Goal: Task Accomplishment & Management: Use online tool/utility

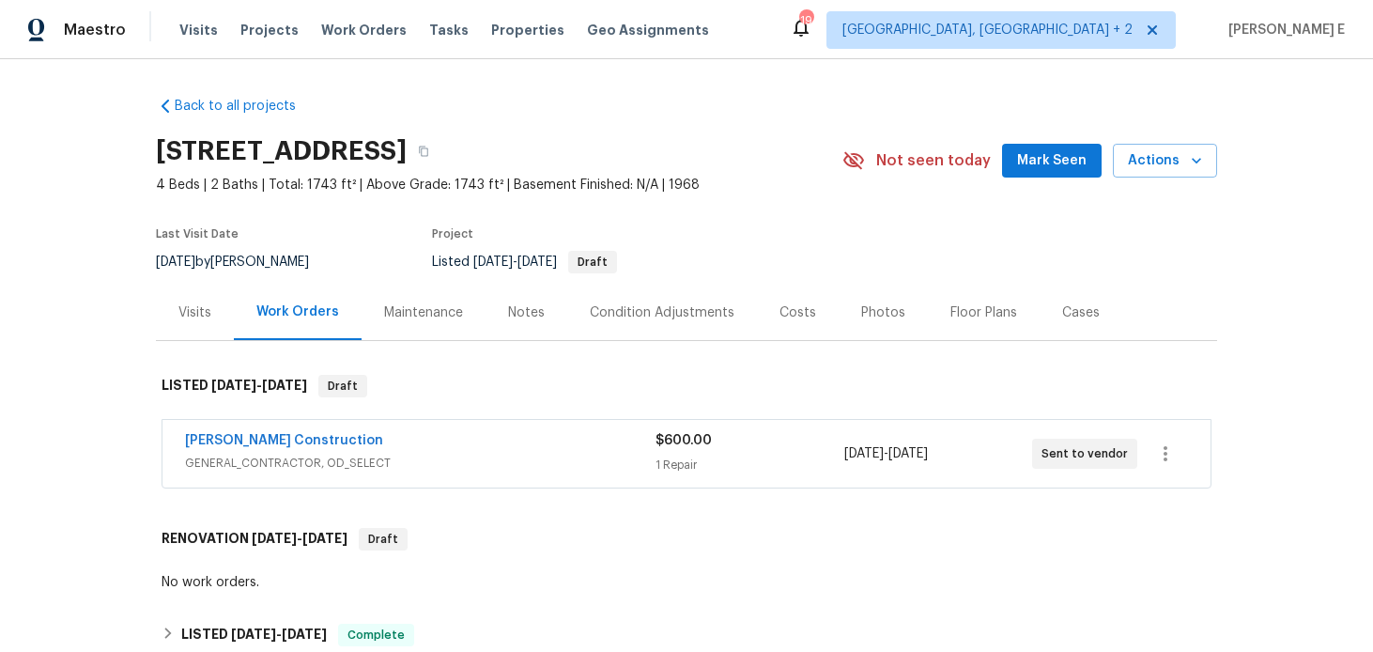
click at [416, 437] on div "[PERSON_NAME] Construction" at bounding box center [420, 442] width 470 height 23
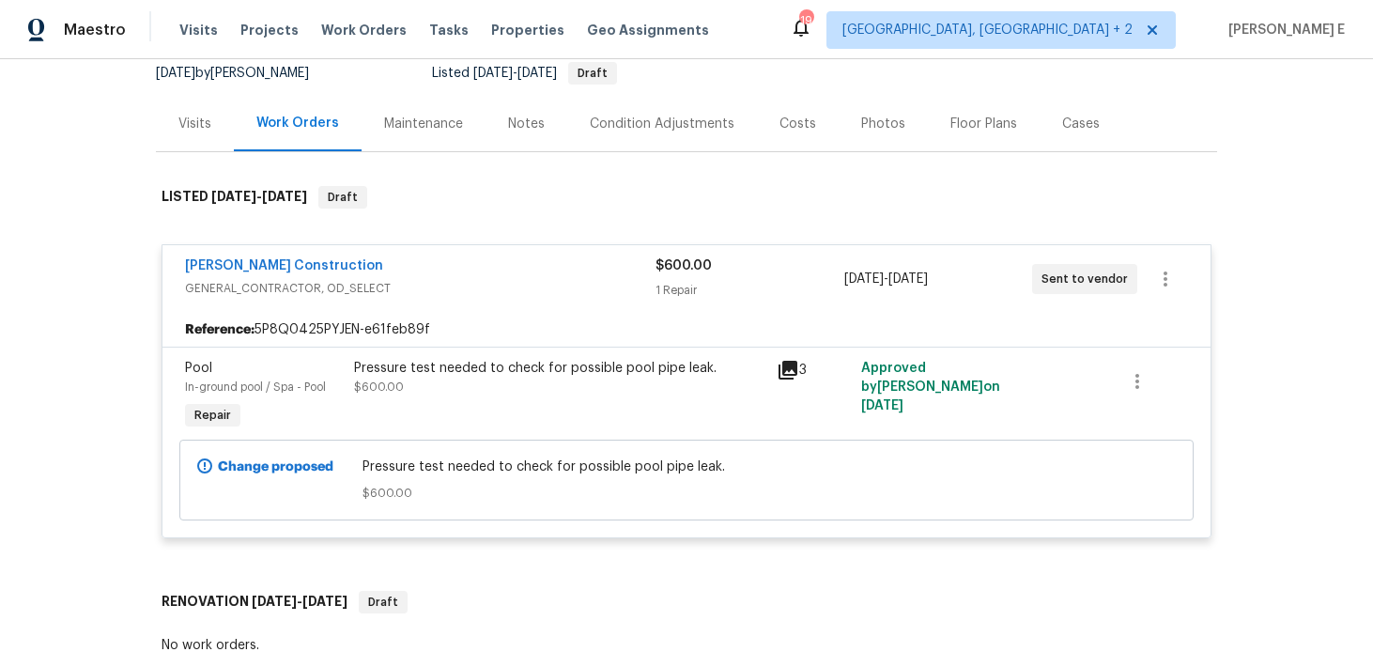
scroll to position [183, 0]
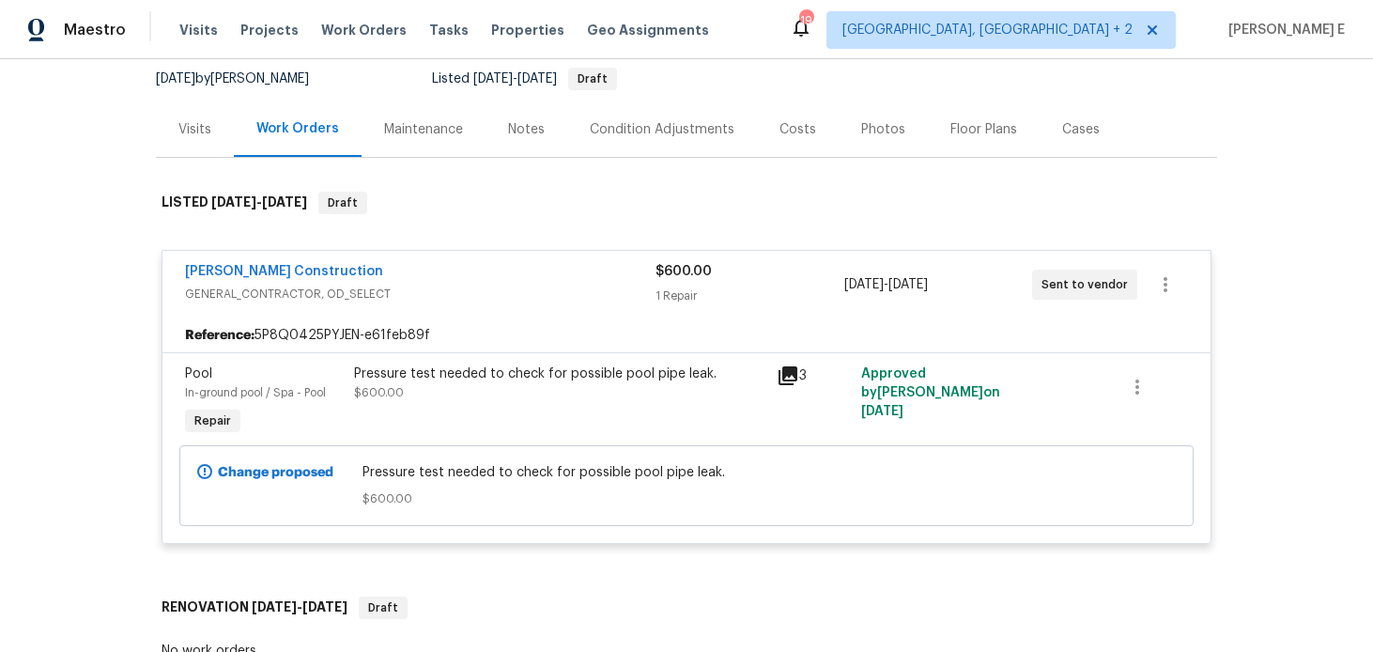
click at [418, 274] on div "[PERSON_NAME] Construction" at bounding box center [420, 273] width 470 height 23
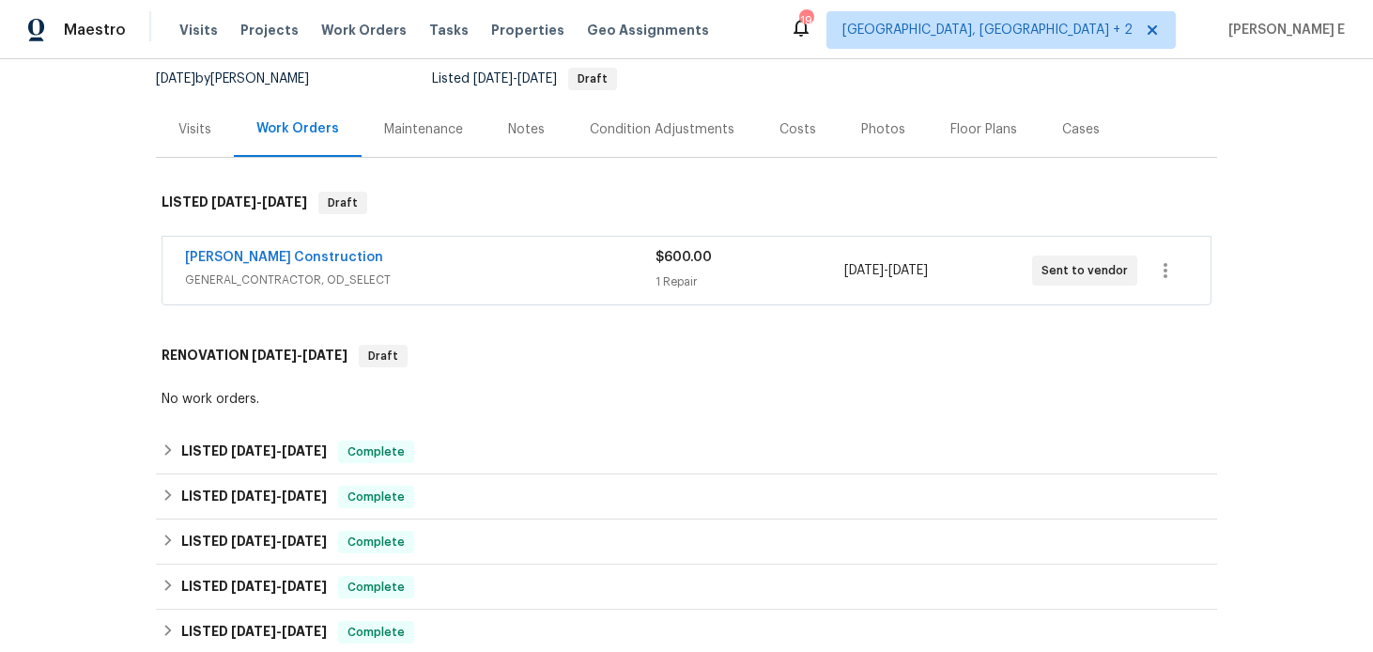
scroll to position [518, 0]
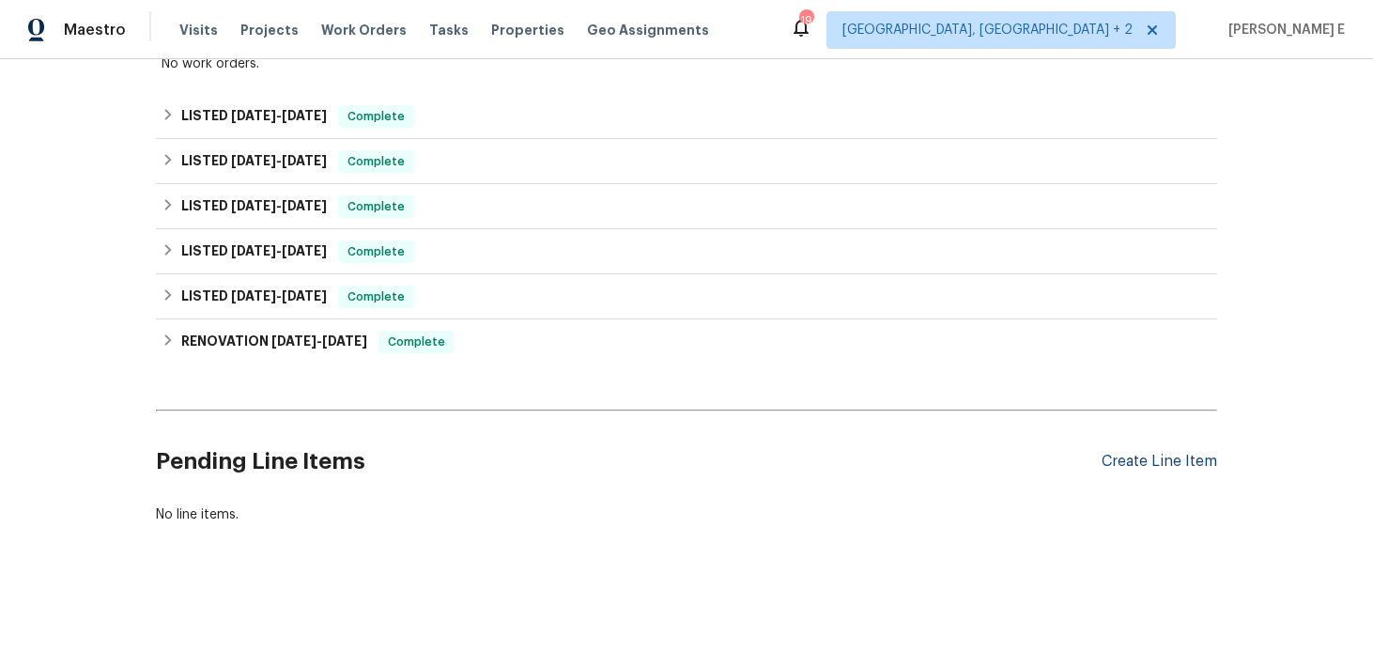
click at [1129, 459] on div "Create Line Item" at bounding box center [1160, 462] width 116 height 18
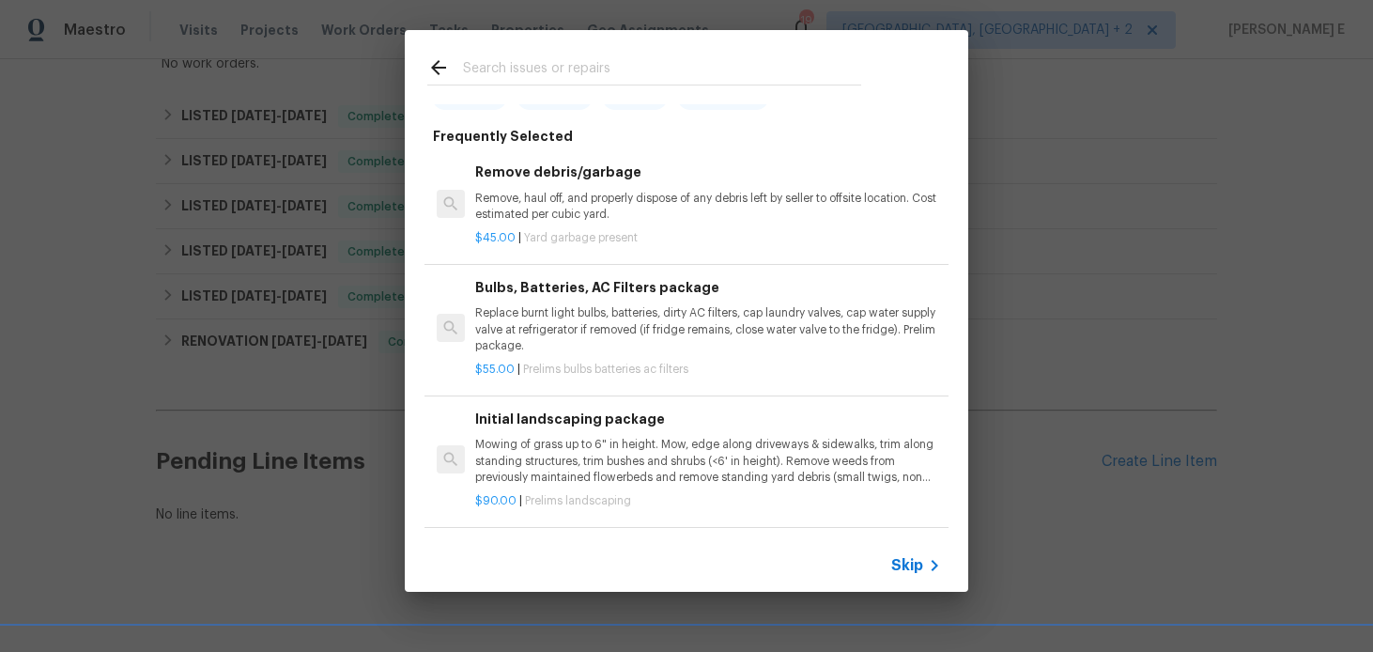
scroll to position [135, 0]
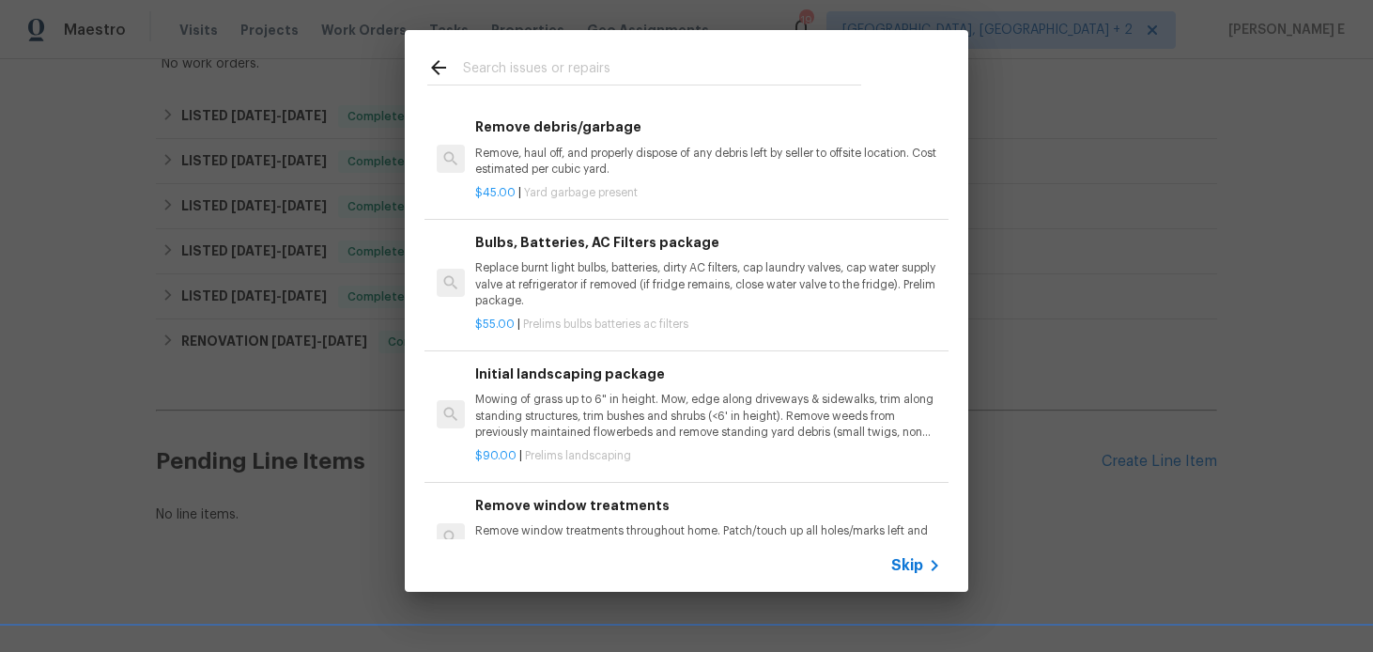
click at [904, 560] on span "Skip" at bounding box center [907, 565] width 32 height 19
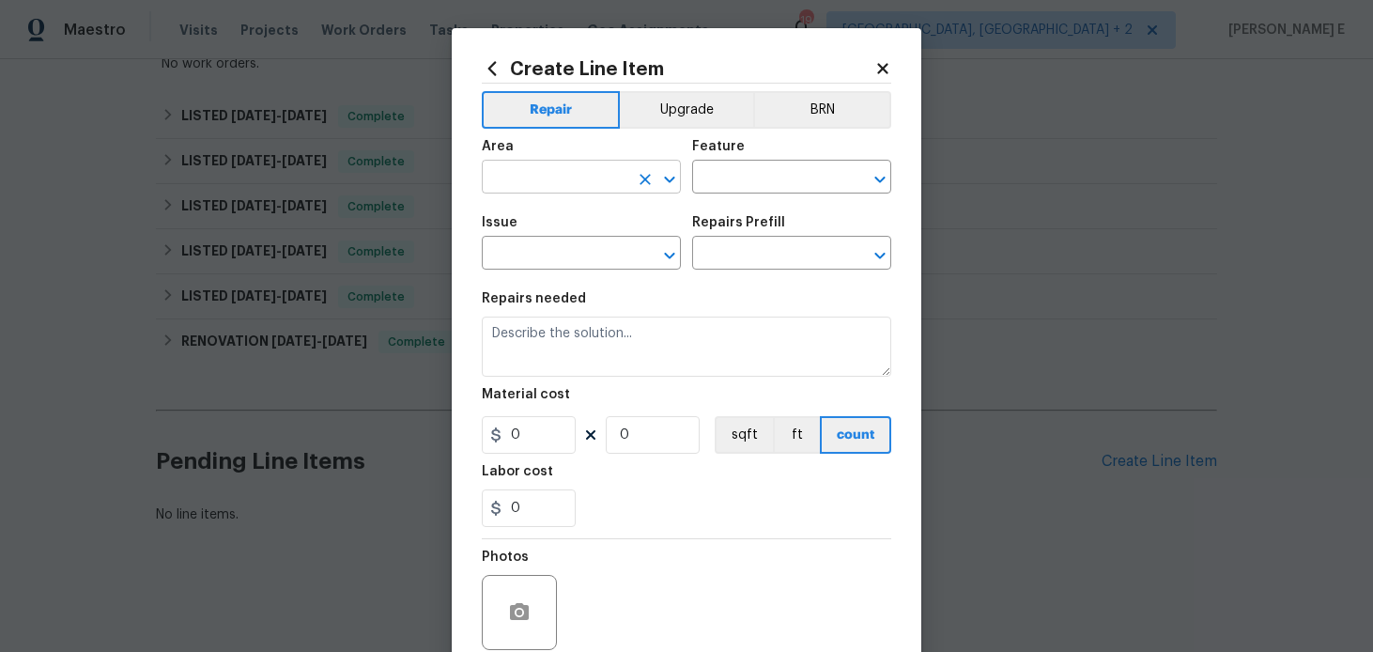
click at [527, 179] on input "text" at bounding box center [555, 178] width 146 height 29
type input "HVAC"
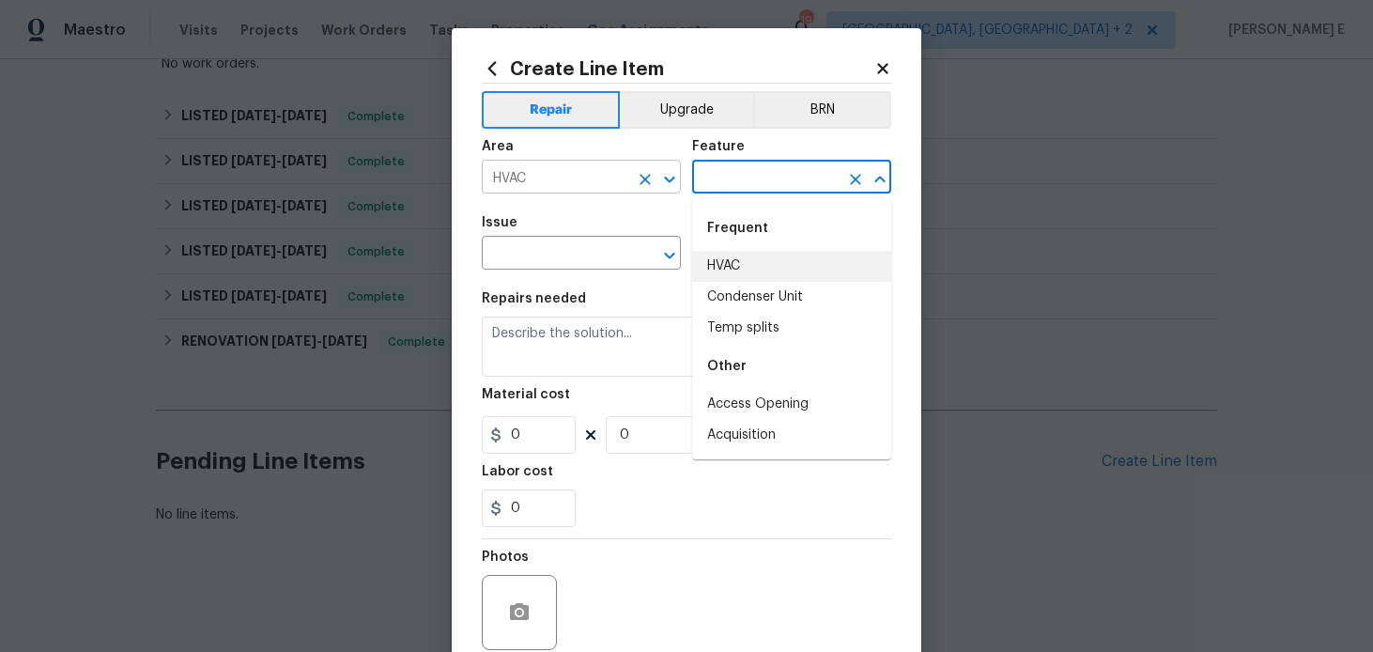
type input "HVAC"
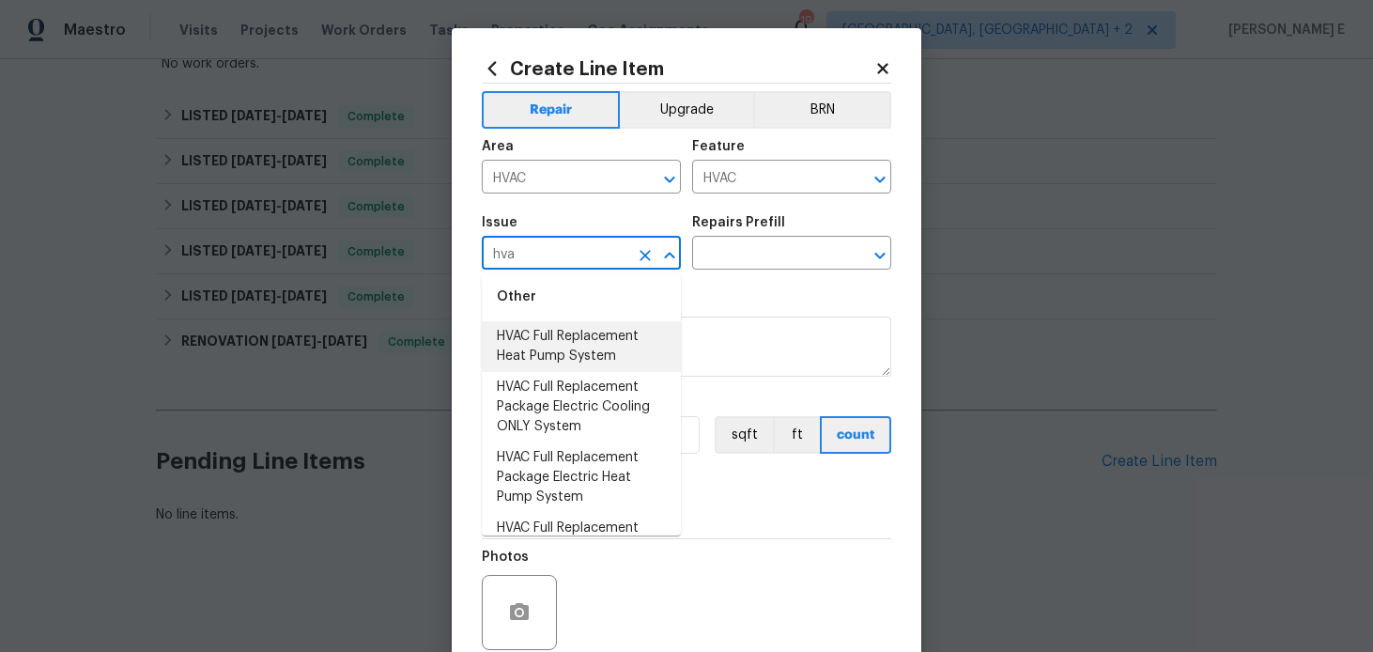
scroll to position [143, 0]
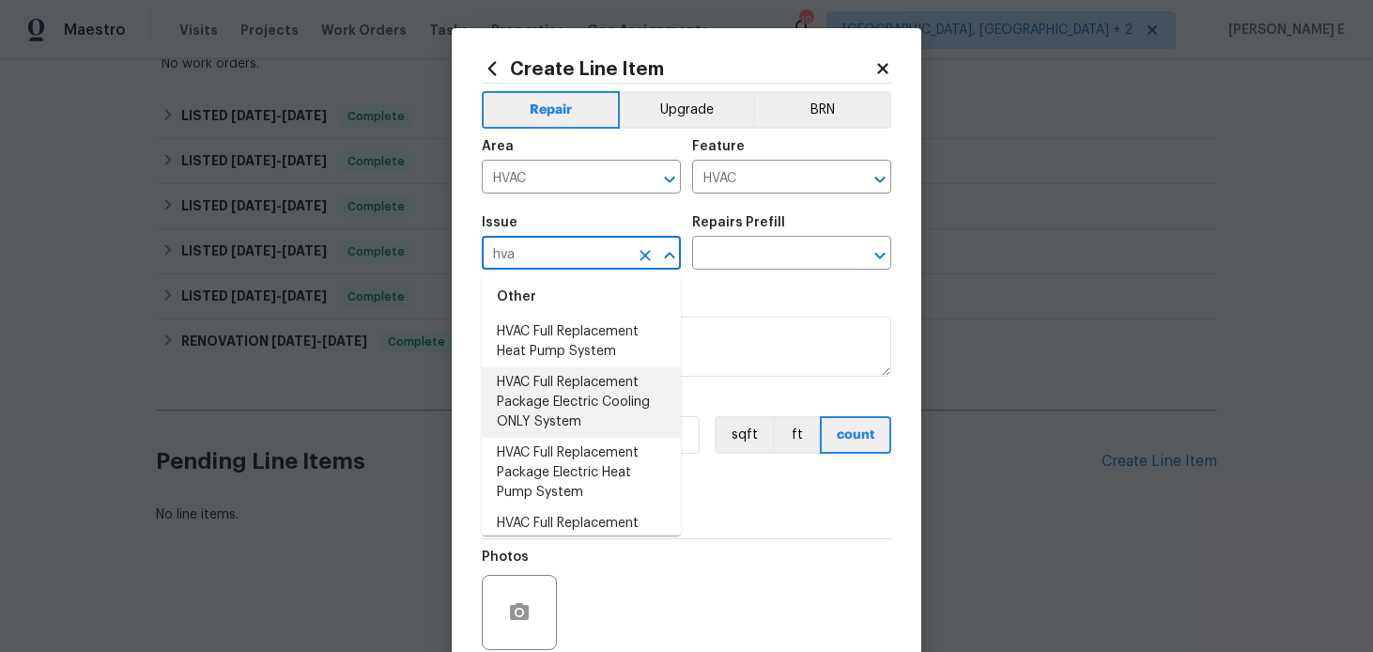
click at [574, 393] on li "HVAC Full Replacement Package Electric Cooling ONLY System" at bounding box center [581, 402] width 199 height 70
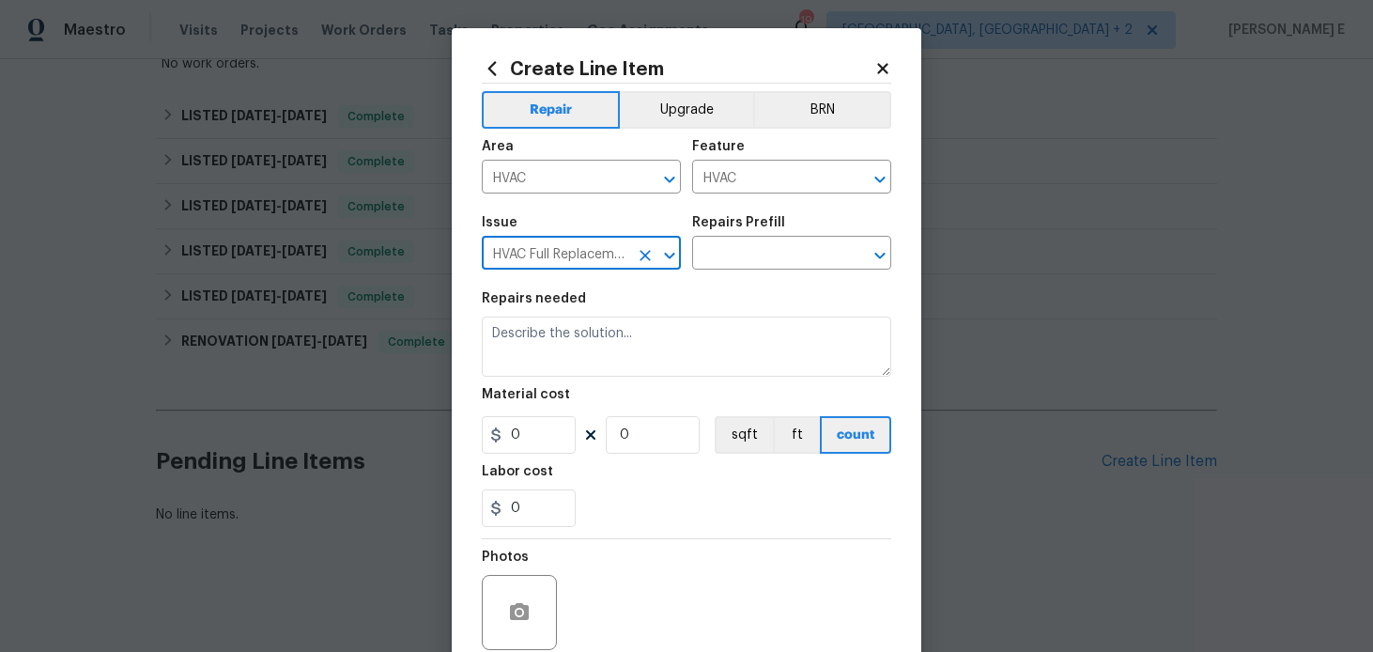
type input "HVAC Full Replacement Package Electric Cooling ONLY System"
click at [804, 239] on div "Repairs Prefill" at bounding box center [791, 228] width 199 height 24
click at [775, 256] on input "text" at bounding box center [765, 254] width 146 height 29
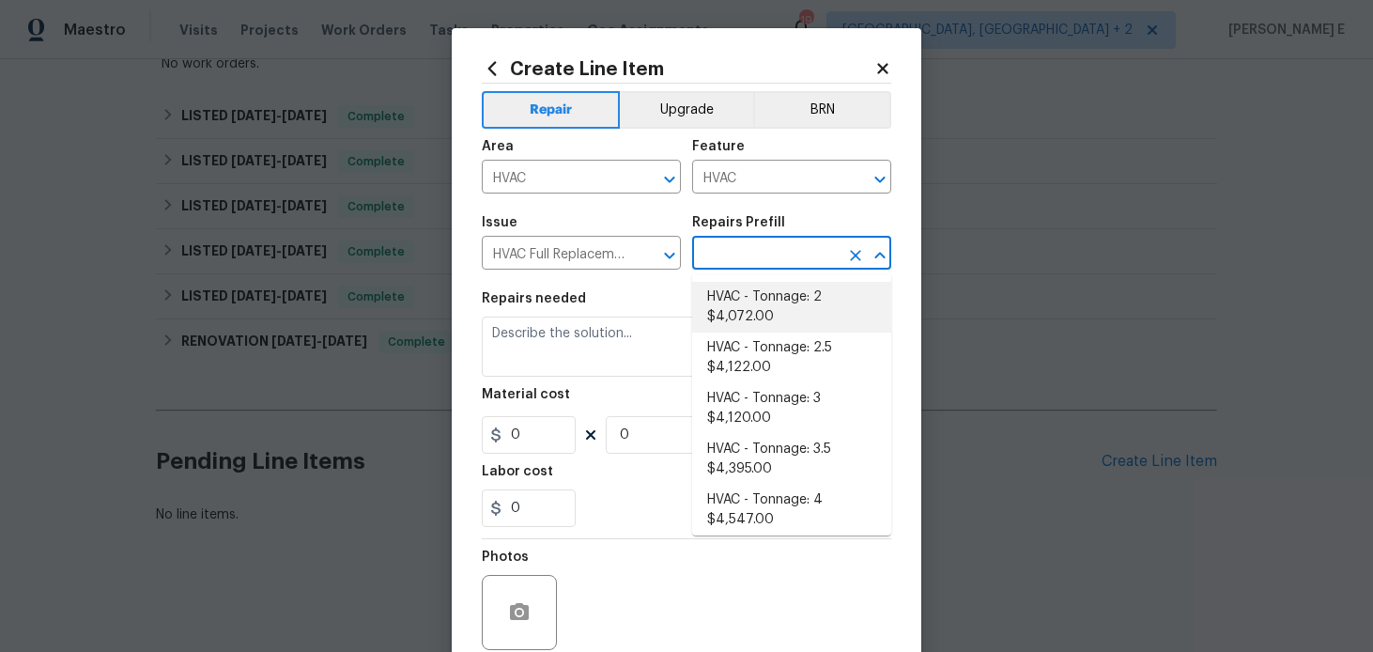
click at [744, 298] on li "HVAC - Tonnage: 2 $4,072.00" at bounding box center [791, 307] width 199 height 51
type input "HVAC - Tonnage: 2 $4,072.00"
type textarea "Replace 2 Ton Electric Cooling System. SEER2 13.4 Package Electric Cooling Syst…"
type input "4072"
type input "1"
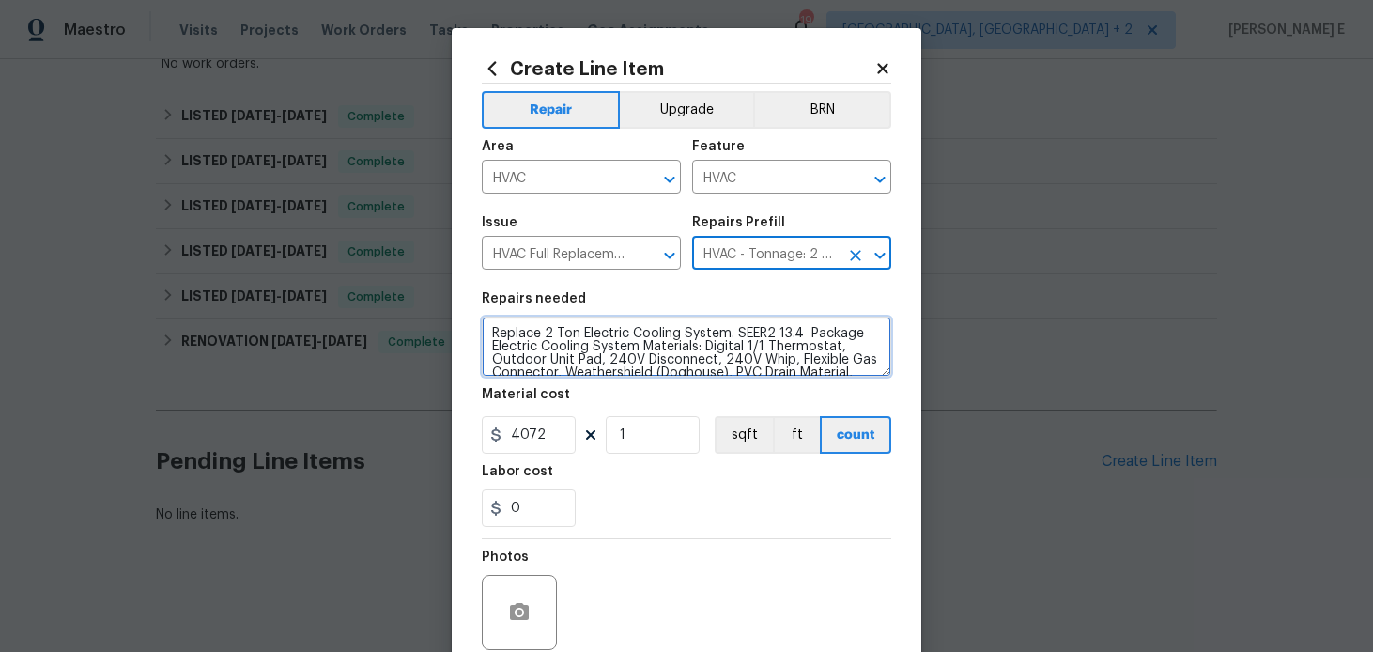
click at [610, 355] on textarea "Replace 2 Ton Electric Cooling System. SEER2 13.4 Package Electric Cooling Syst…" at bounding box center [686, 346] width 409 height 60
paste textarea "HVAC not turning on. Breaker keeps tripping"
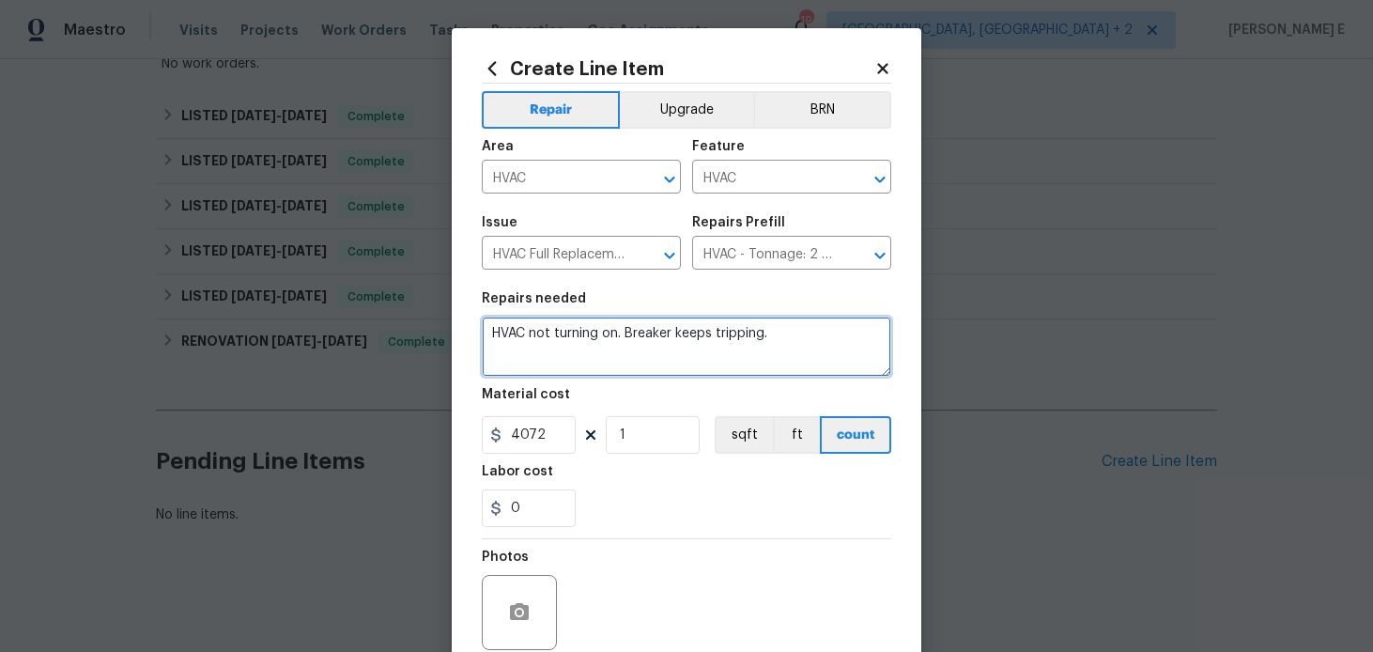
type textarea "HVAC not turning on. Breaker keeps tripping."
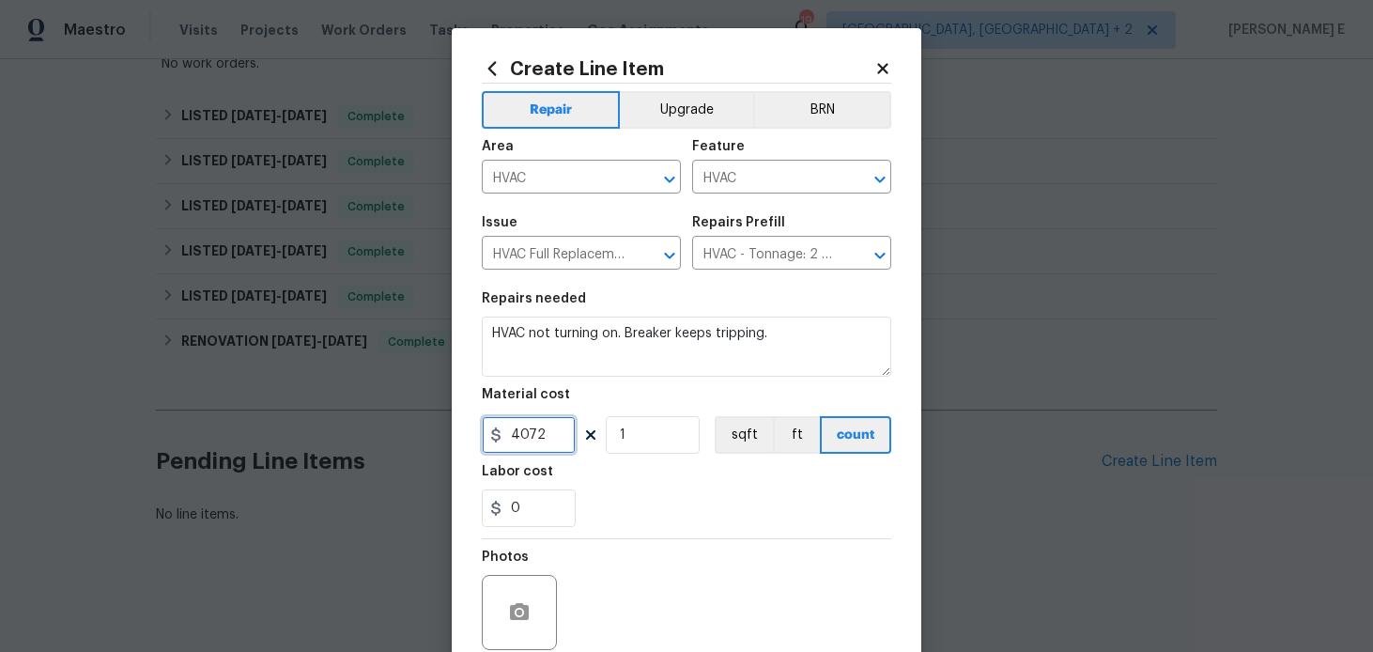
click at [522, 432] on input "4072" at bounding box center [529, 435] width 94 height 38
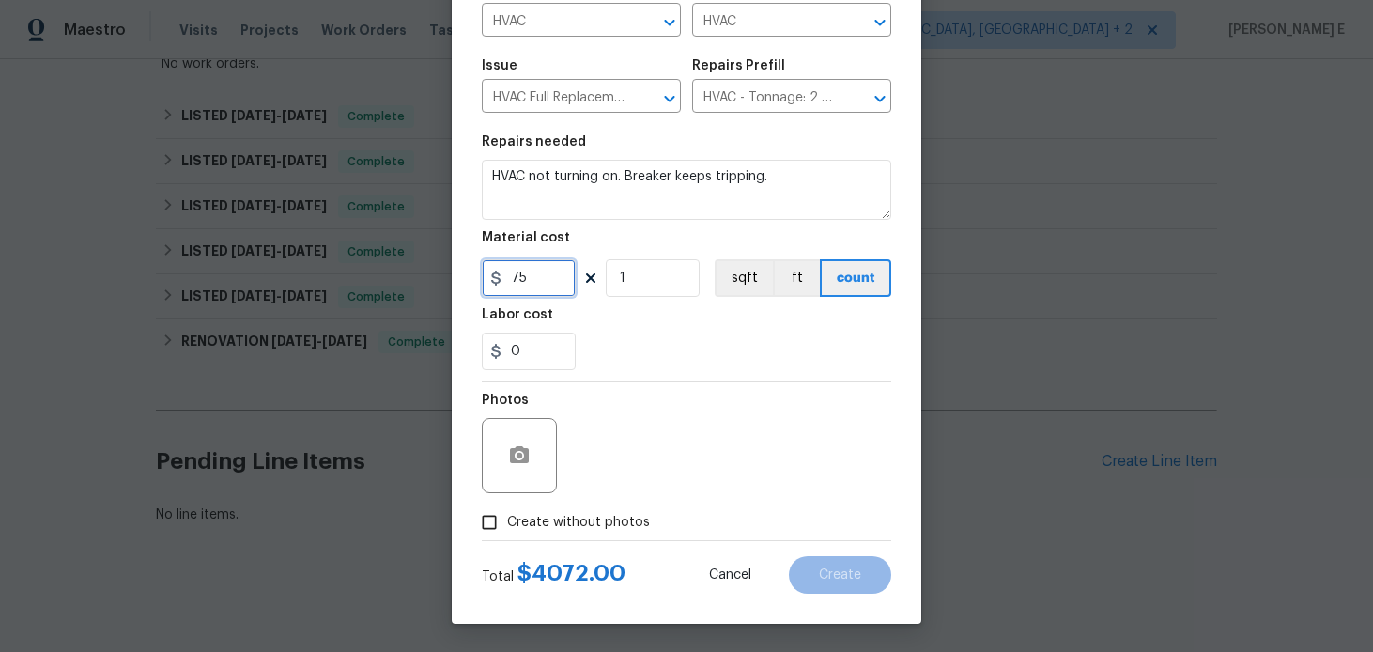
type input "75"
click at [510, 473] on button "button" at bounding box center [519, 455] width 45 height 45
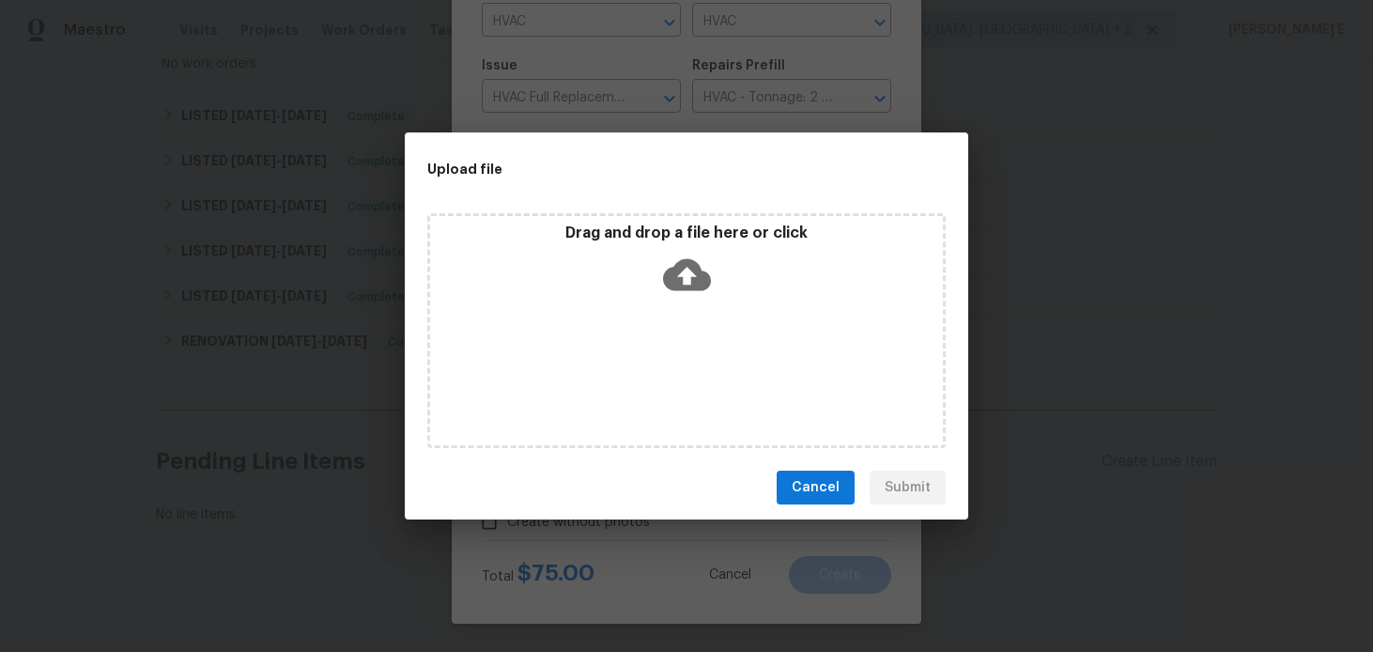
click at [686, 269] on icon at bounding box center [687, 275] width 48 height 48
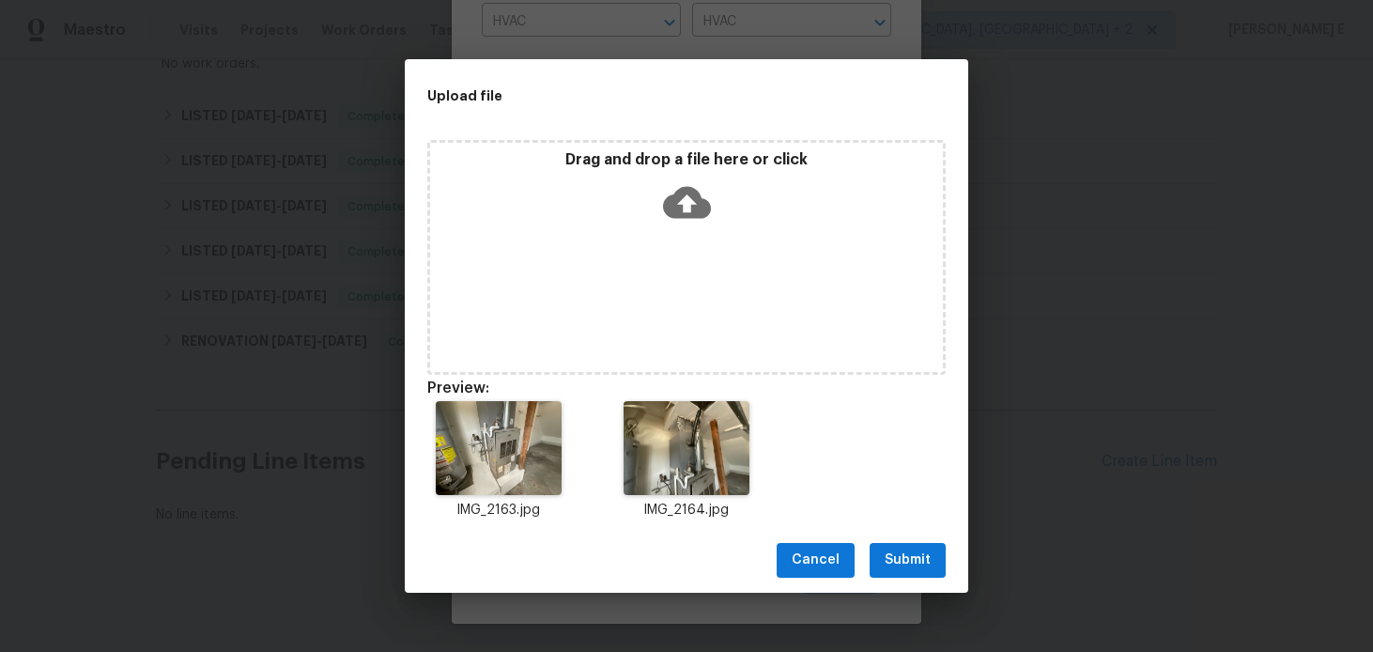
click at [904, 553] on span "Submit" at bounding box center [908, 559] width 46 height 23
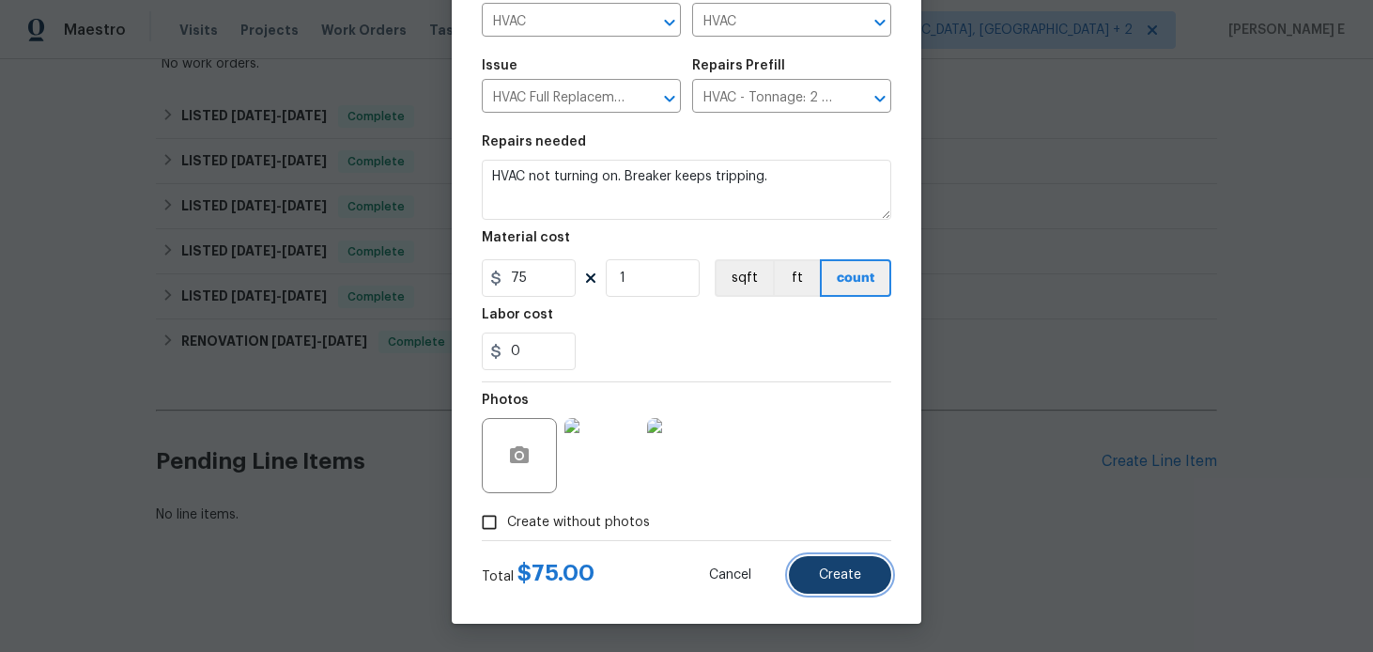
click at [811, 581] on button "Create" at bounding box center [840, 575] width 102 height 38
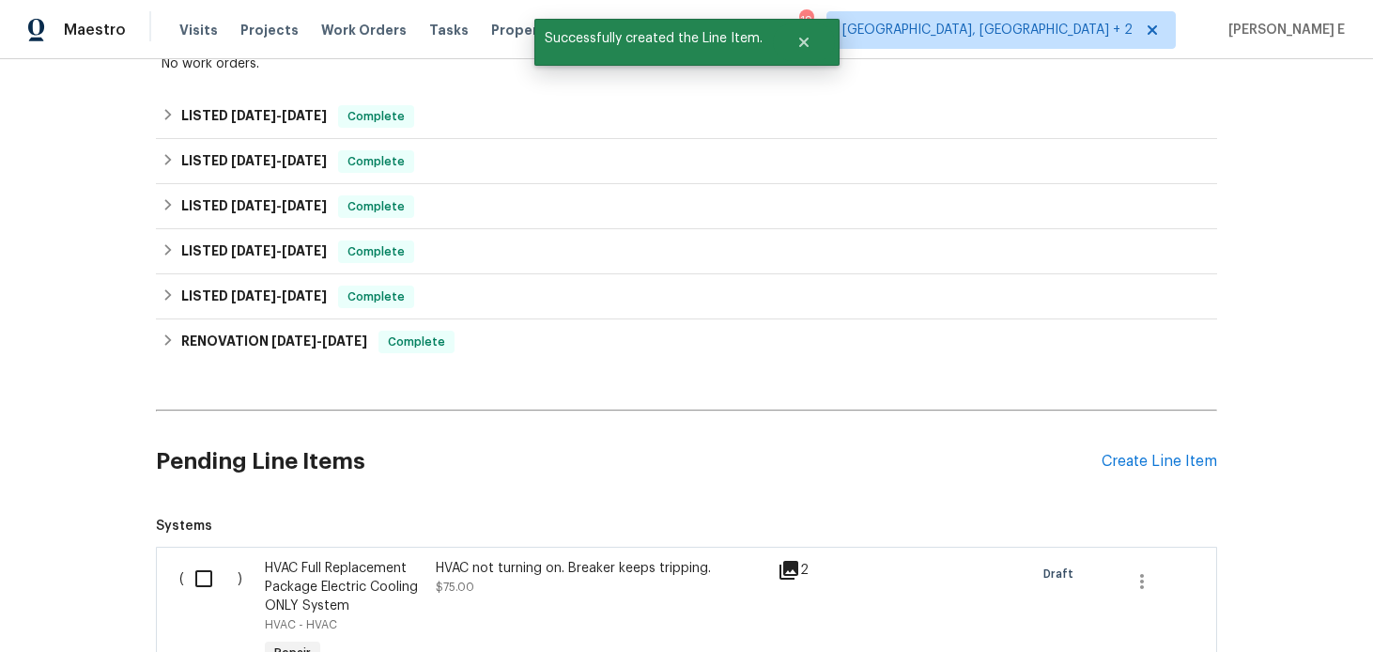
scroll to position [770, 0]
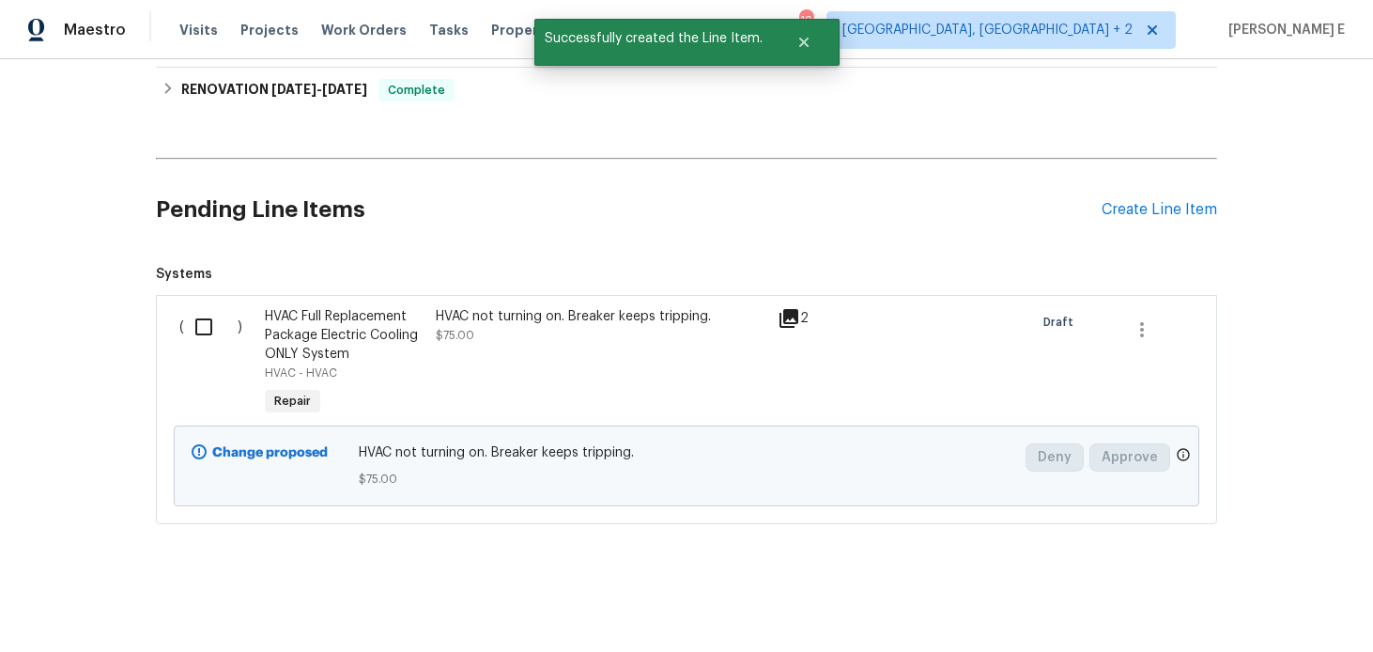
click at [204, 322] on input "checkbox" at bounding box center [211, 326] width 54 height 39
checkbox input "true"
click at [1299, 617] on button "Create Work Order" at bounding box center [1265, 605] width 155 height 35
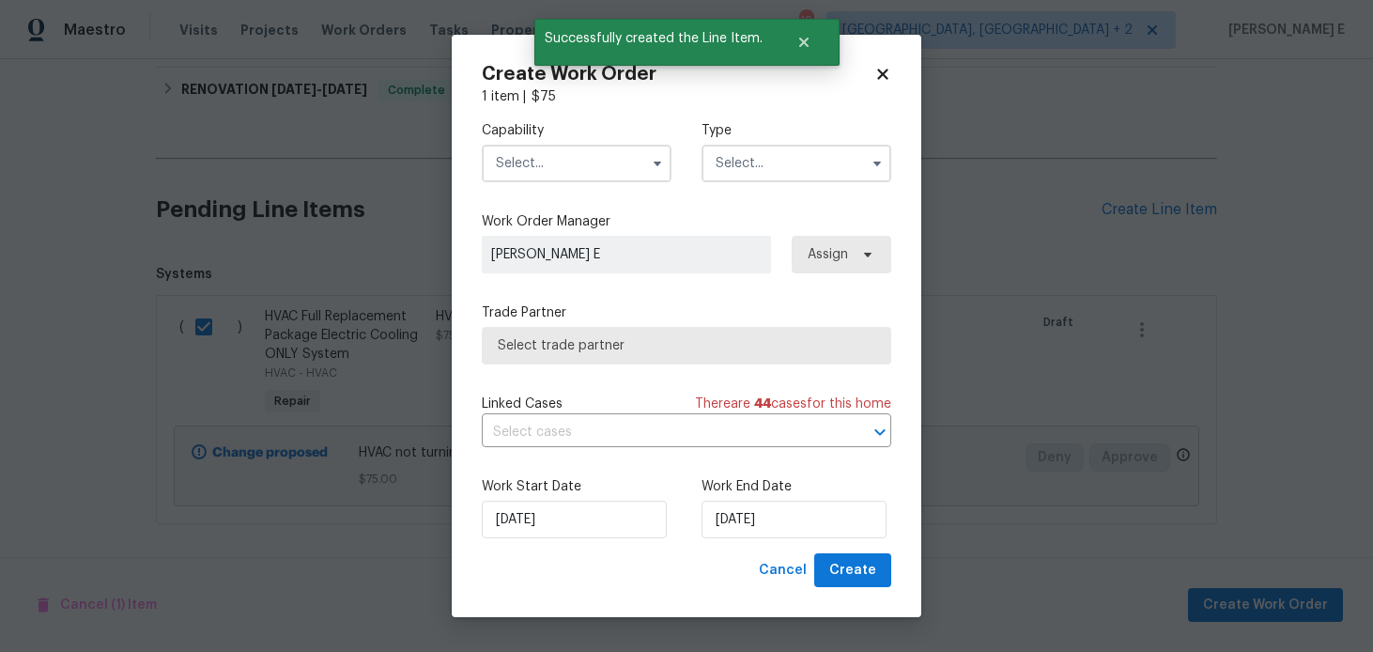
click at [627, 170] on input "text" at bounding box center [577, 164] width 190 height 38
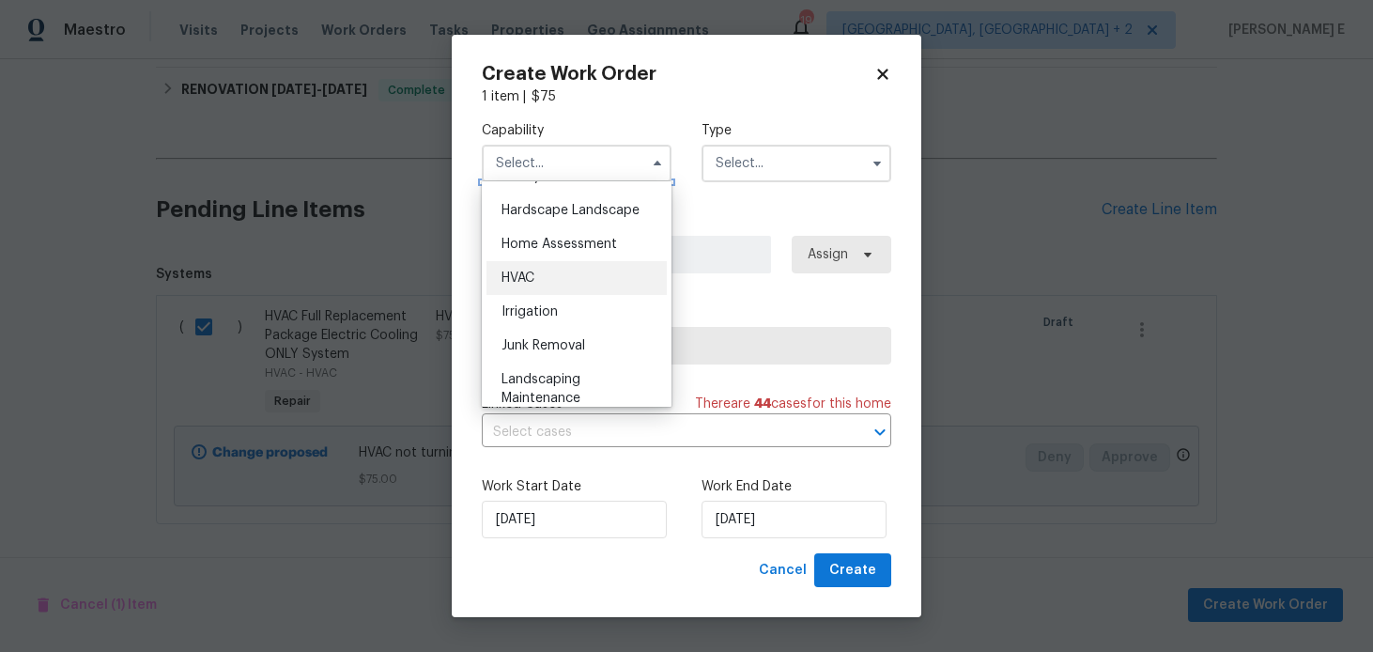
scroll to position [1058, 0]
click at [521, 281] on span "HVAC" at bounding box center [517, 278] width 33 height 13
type input "HVAC"
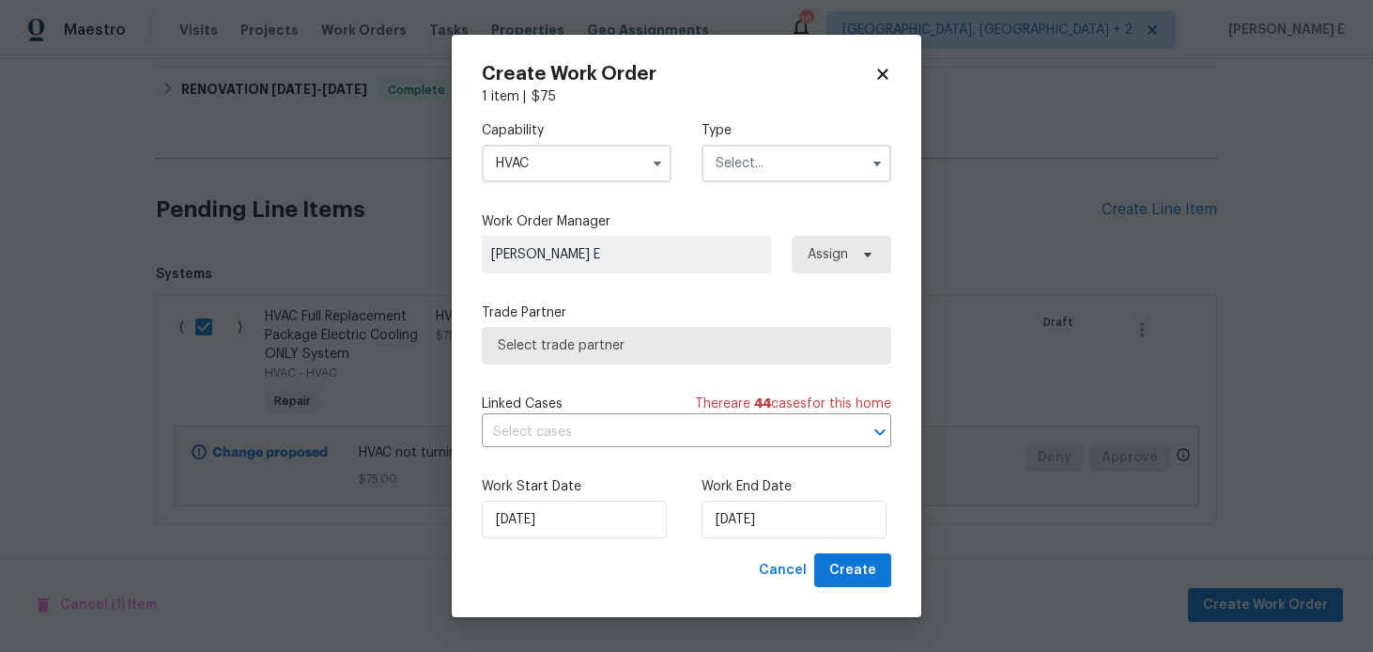
click at [782, 166] on input "text" at bounding box center [796, 164] width 190 height 38
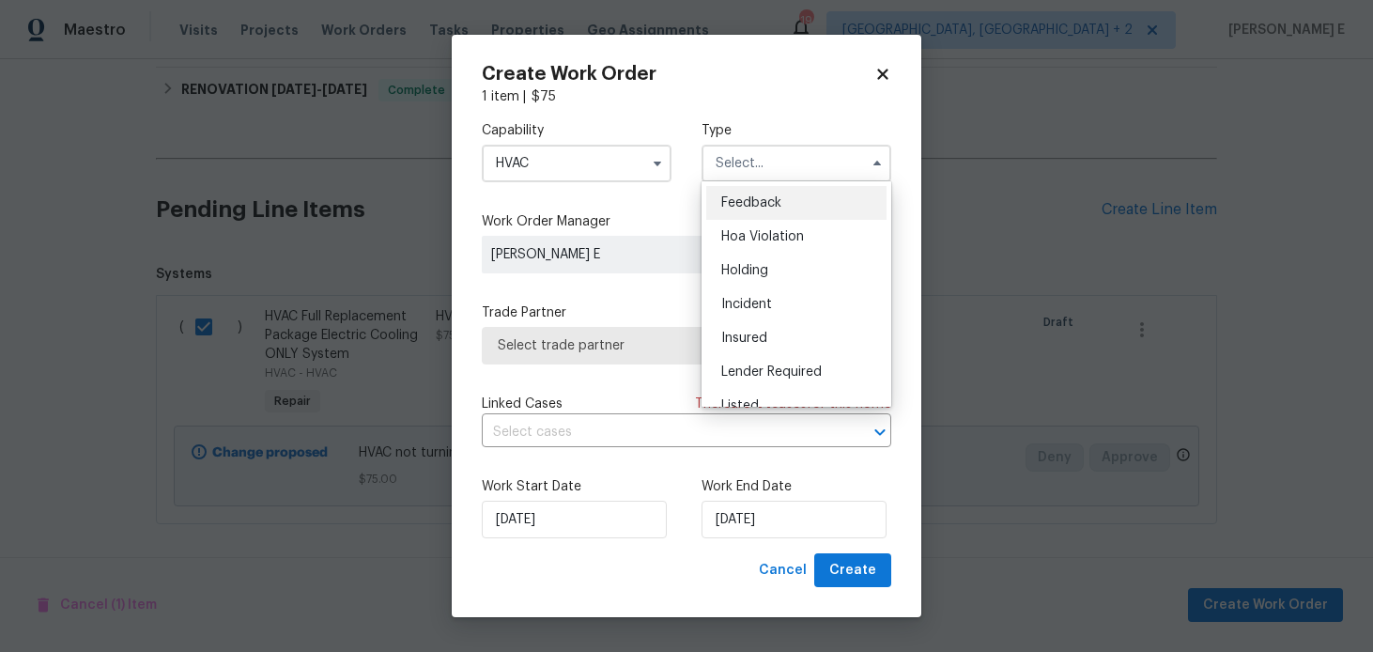
click at [748, 201] on span "Feedback" at bounding box center [751, 202] width 60 height 13
type input "Feedback"
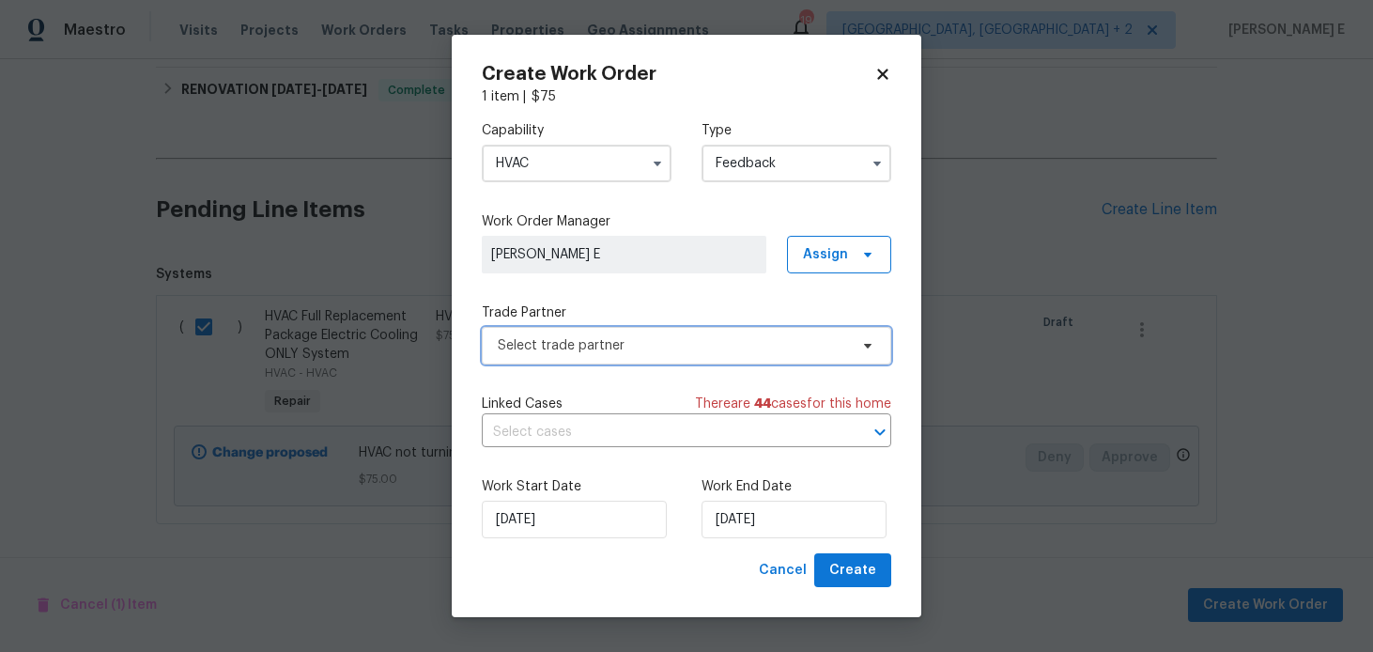
click at [509, 347] on span "Select trade partner" at bounding box center [673, 345] width 350 height 19
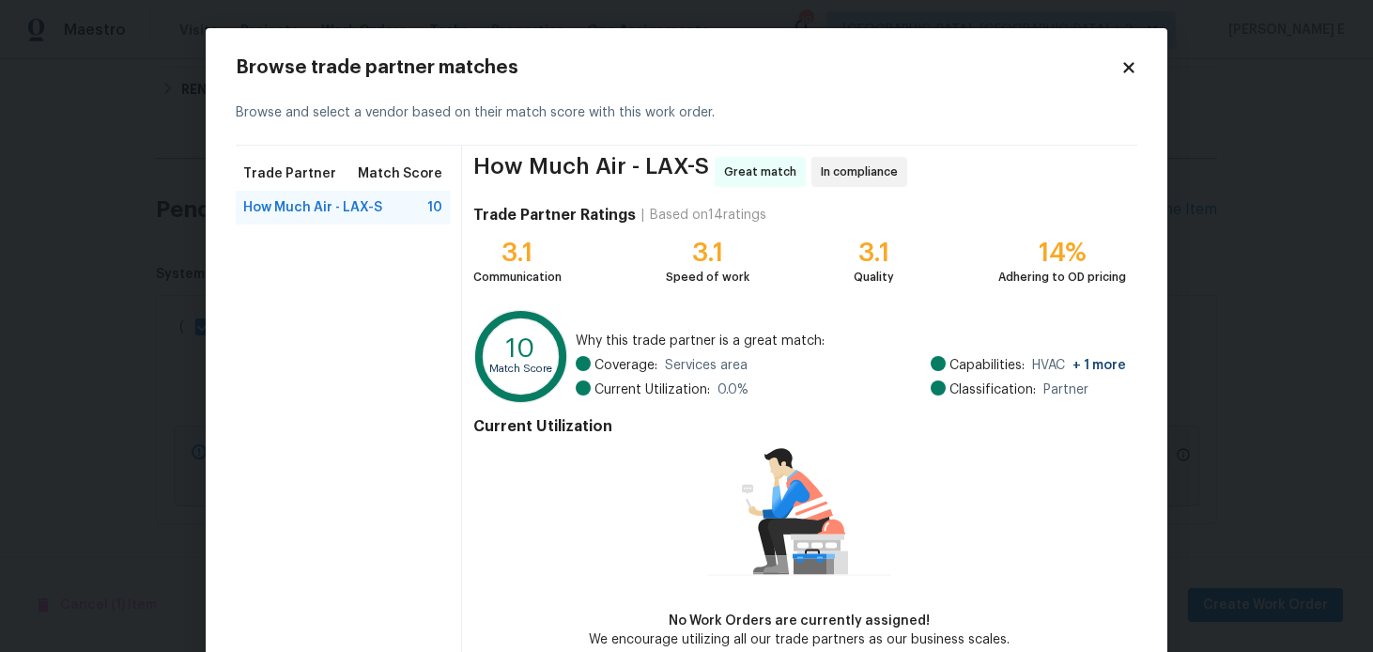
scroll to position [100, 0]
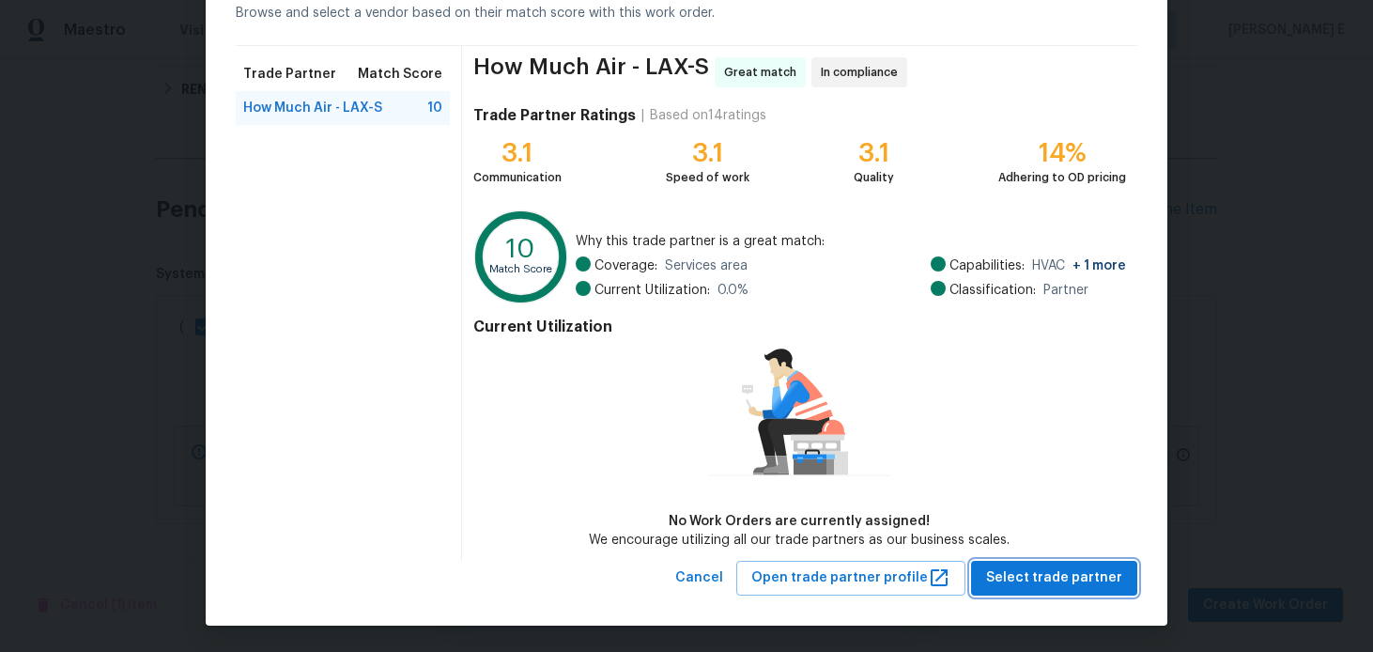
click at [1020, 578] on span "Select trade partner" at bounding box center [1054, 577] width 136 height 23
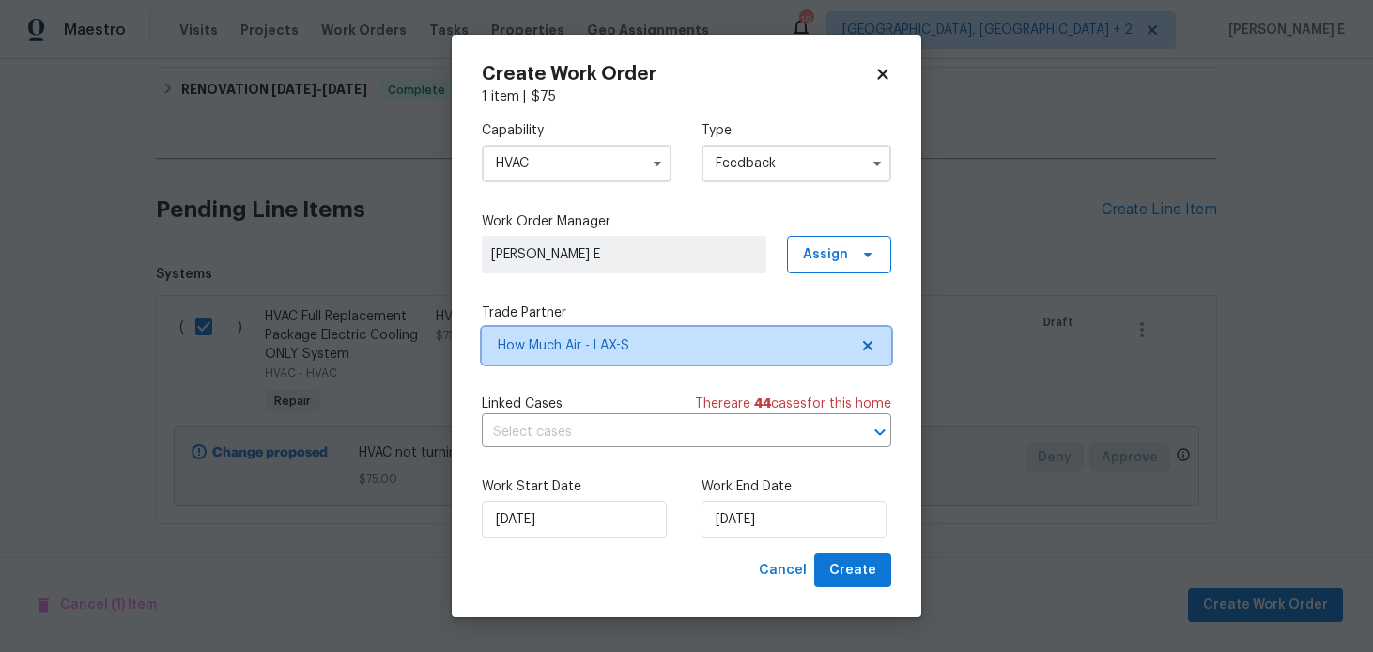
scroll to position [0, 0]
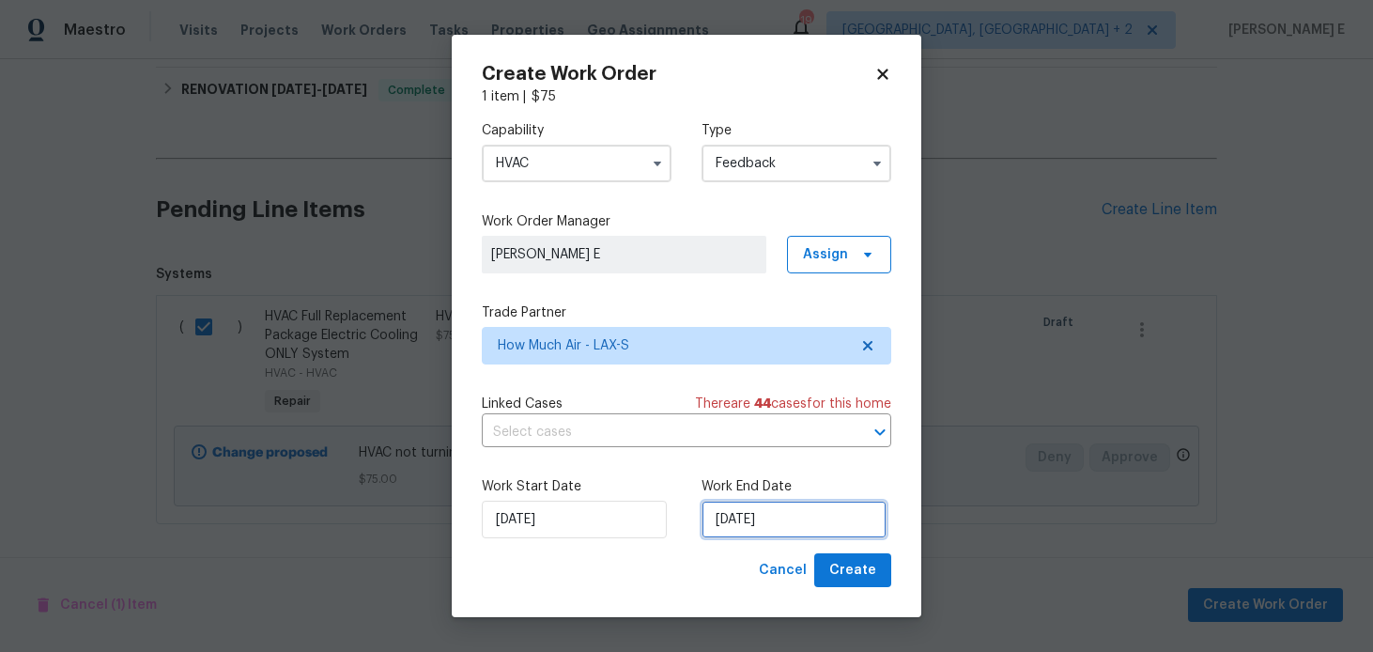
click at [720, 516] on input "[DATE]" at bounding box center [793, 520] width 185 height 38
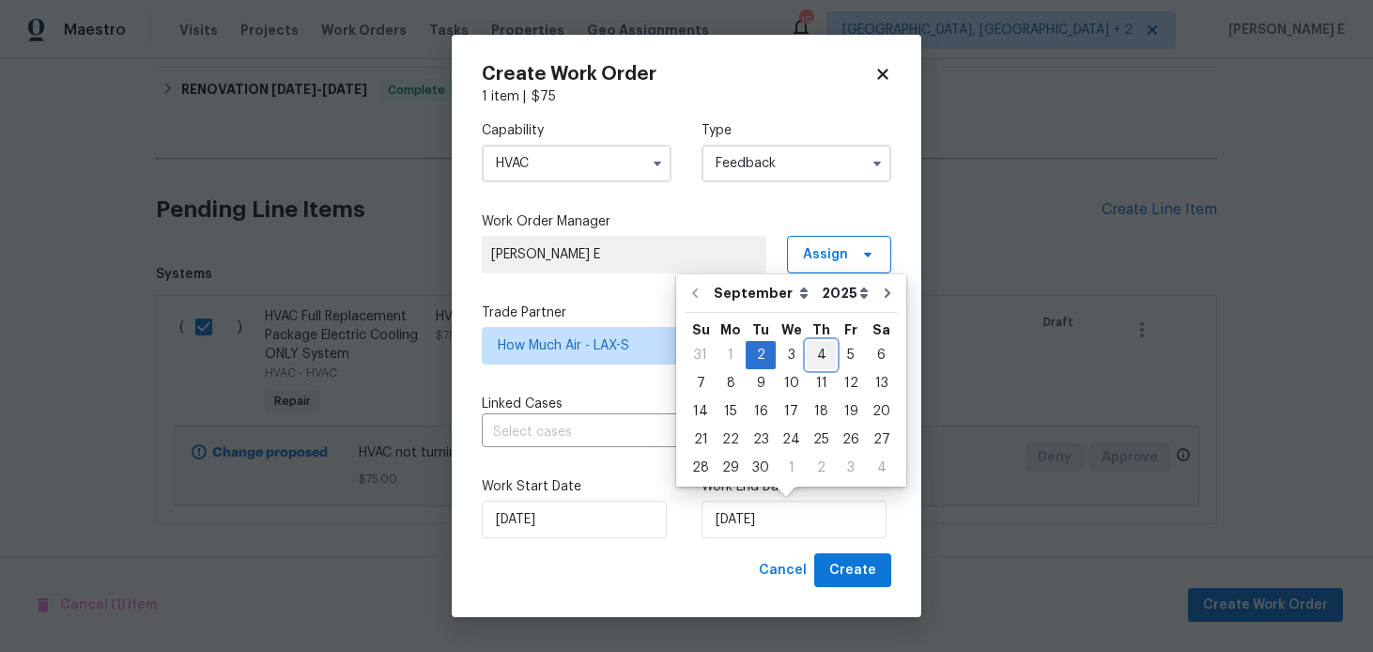
click at [823, 354] on div "4" at bounding box center [821, 355] width 29 height 26
type input "[DATE]"
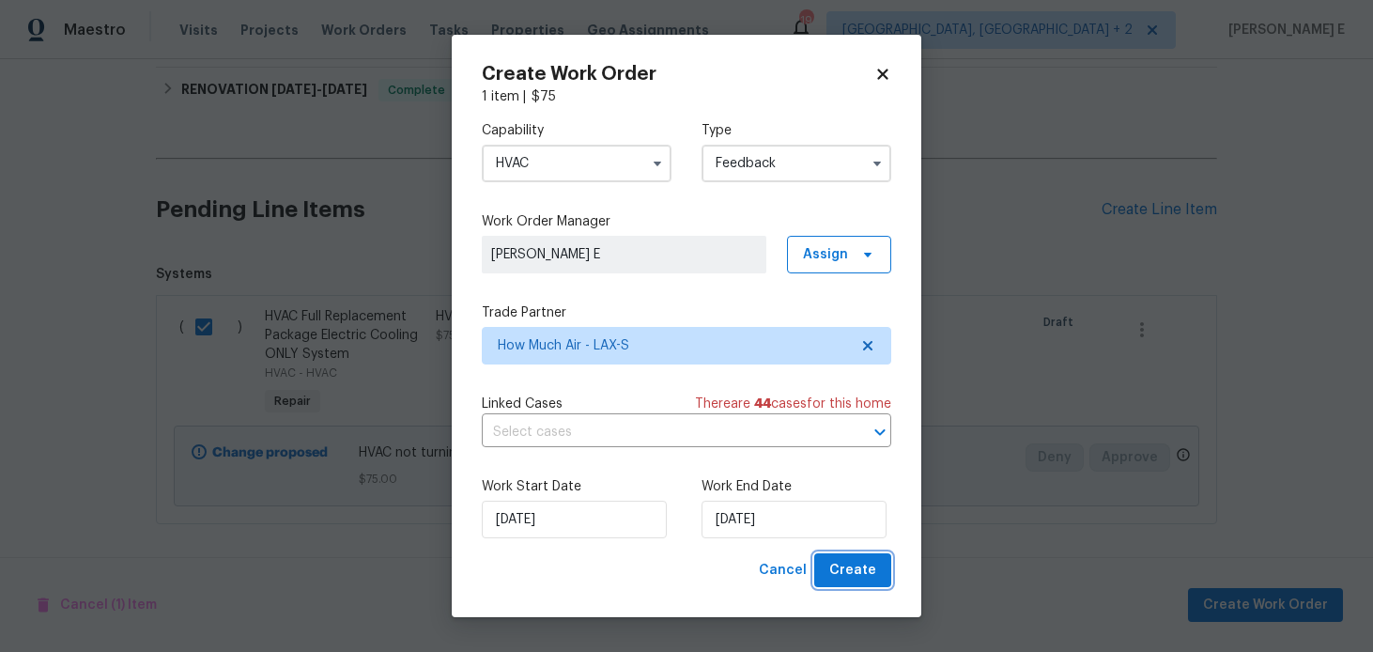
click at [836, 569] on span "Create" at bounding box center [852, 570] width 47 height 23
checkbox input "false"
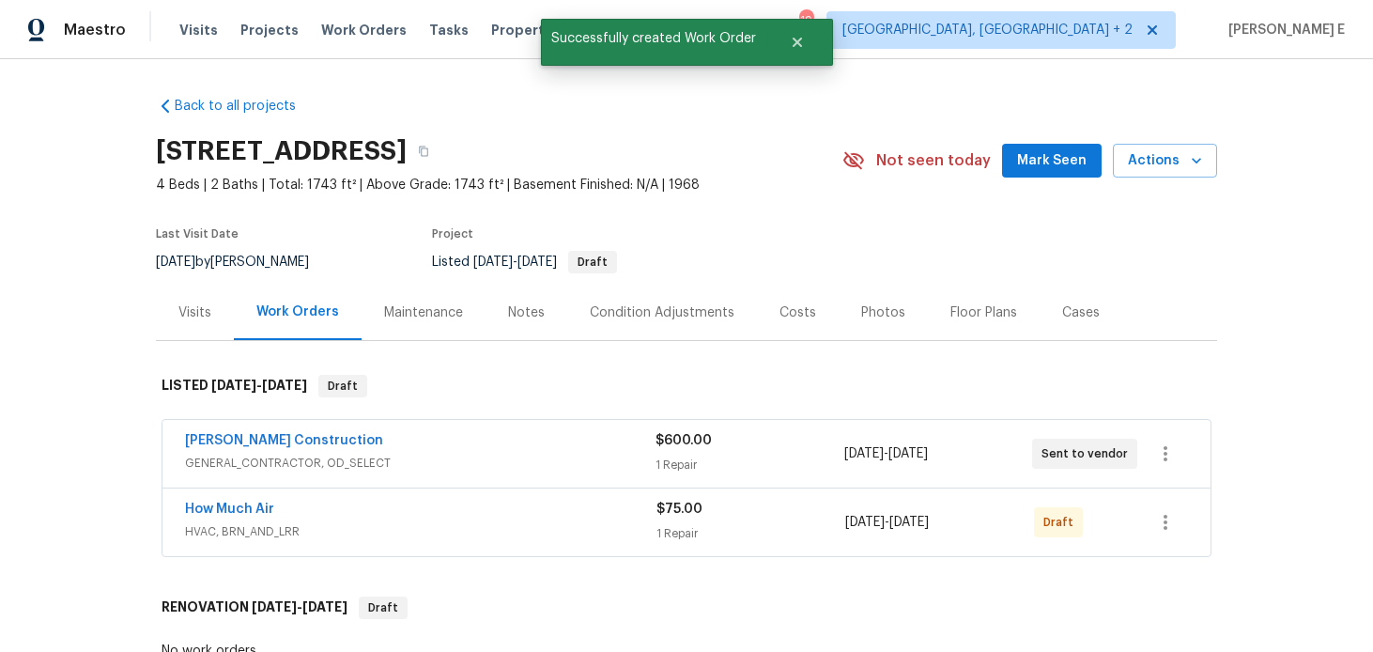
scroll to position [89, 0]
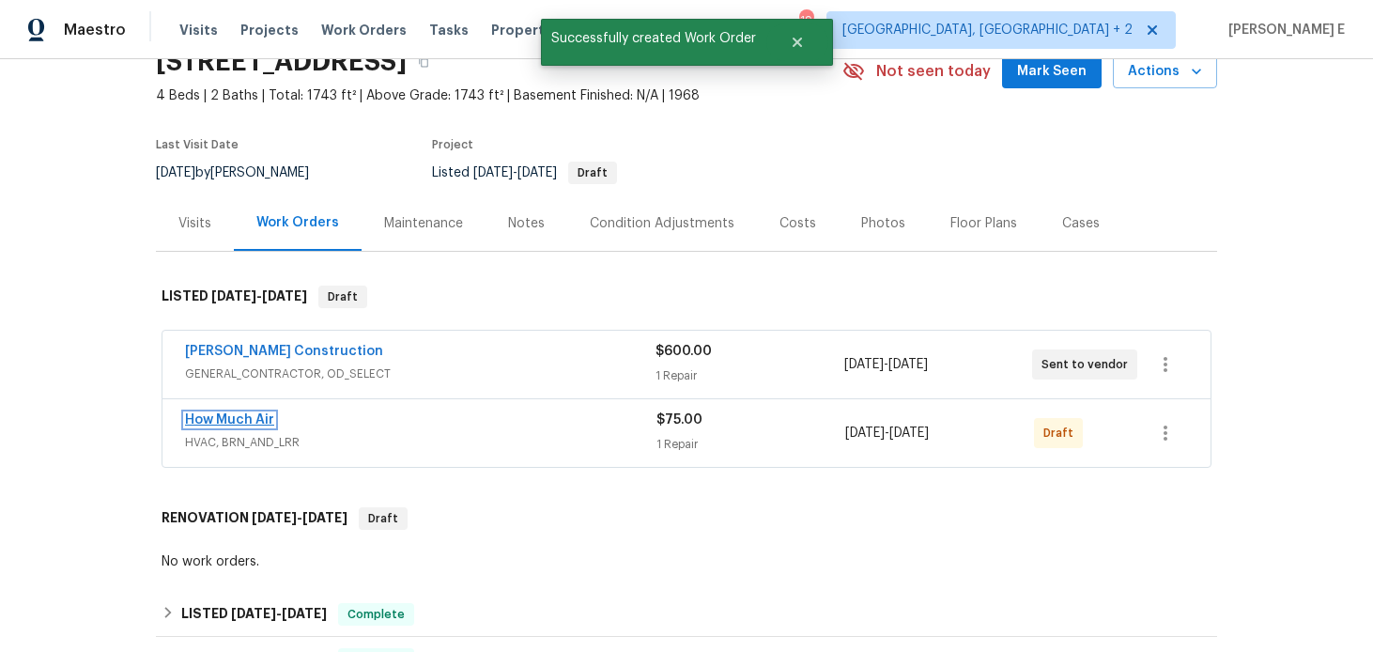
click at [251, 419] on link "How Much Air" at bounding box center [229, 419] width 89 height 13
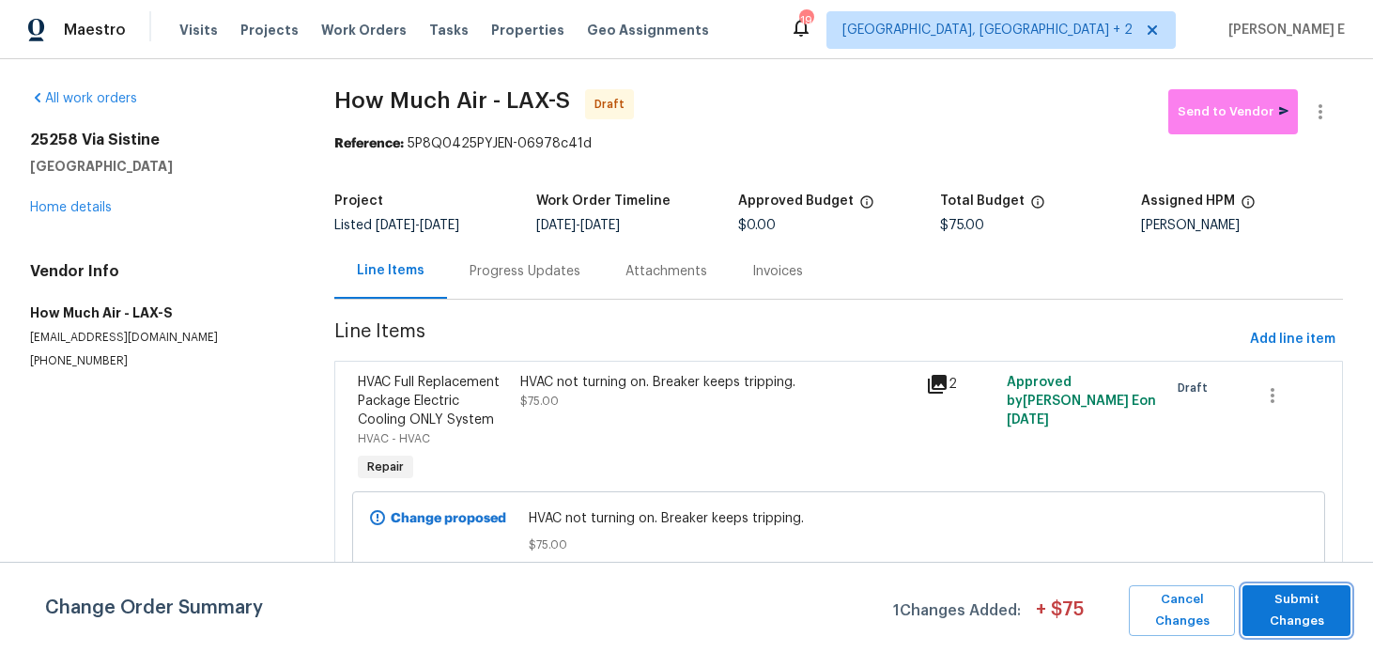
click at [1327, 610] on span "Submit Changes" at bounding box center [1296, 610] width 89 height 43
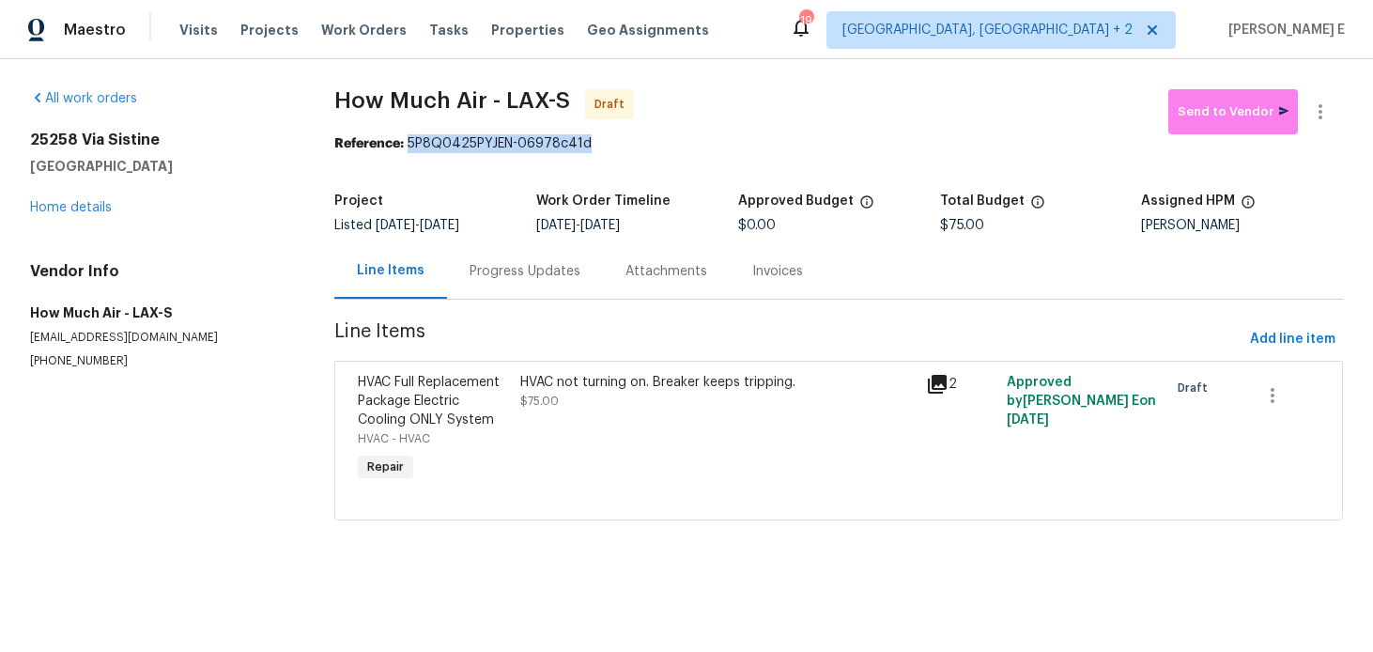
drag, startPoint x: 416, startPoint y: 144, endPoint x: 603, endPoint y: 146, distance: 186.9
click at [603, 146] on div "Reference: 5P8Q0425PYJEN-06978c41d" at bounding box center [838, 143] width 1009 height 19
copy div "5P8Q0425PYJEN-06978c41d"
click at [521, 287] on div "Progress Updates" at bounding box center [525, 270] width 156 height 55
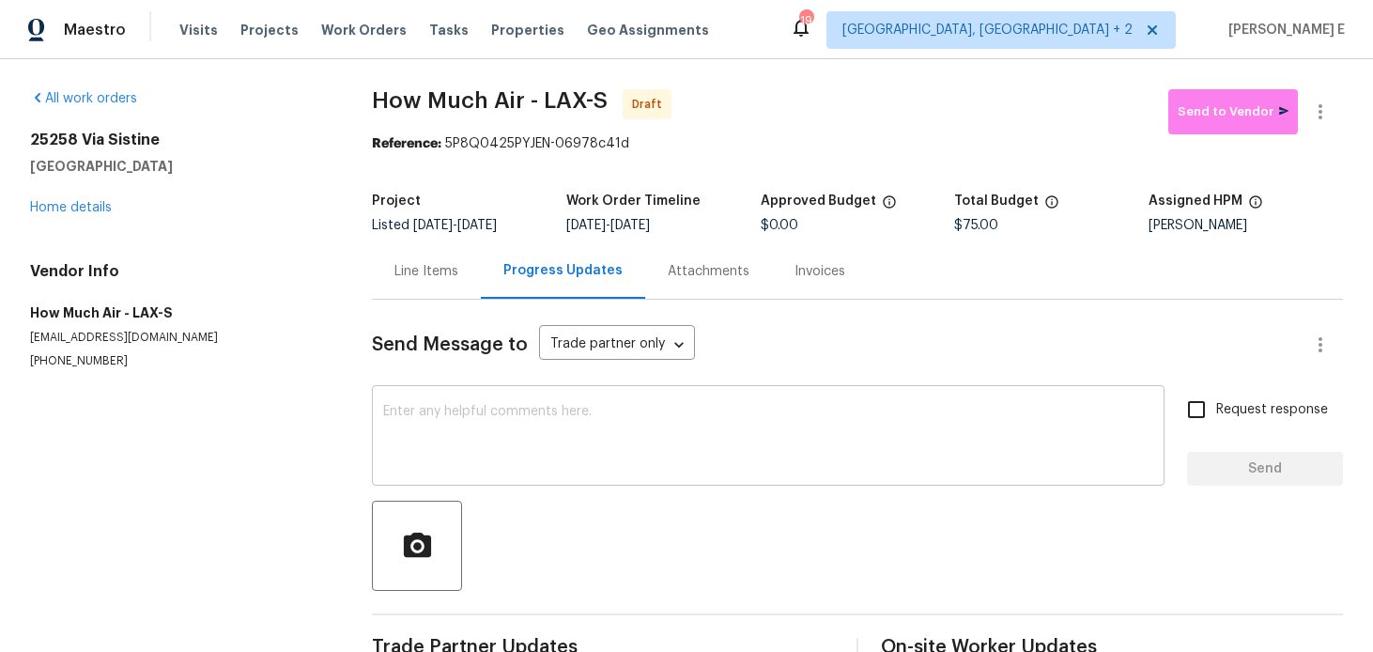
click at [453, 420] on textarea at bounding box center [768, 438] width 770 height 66
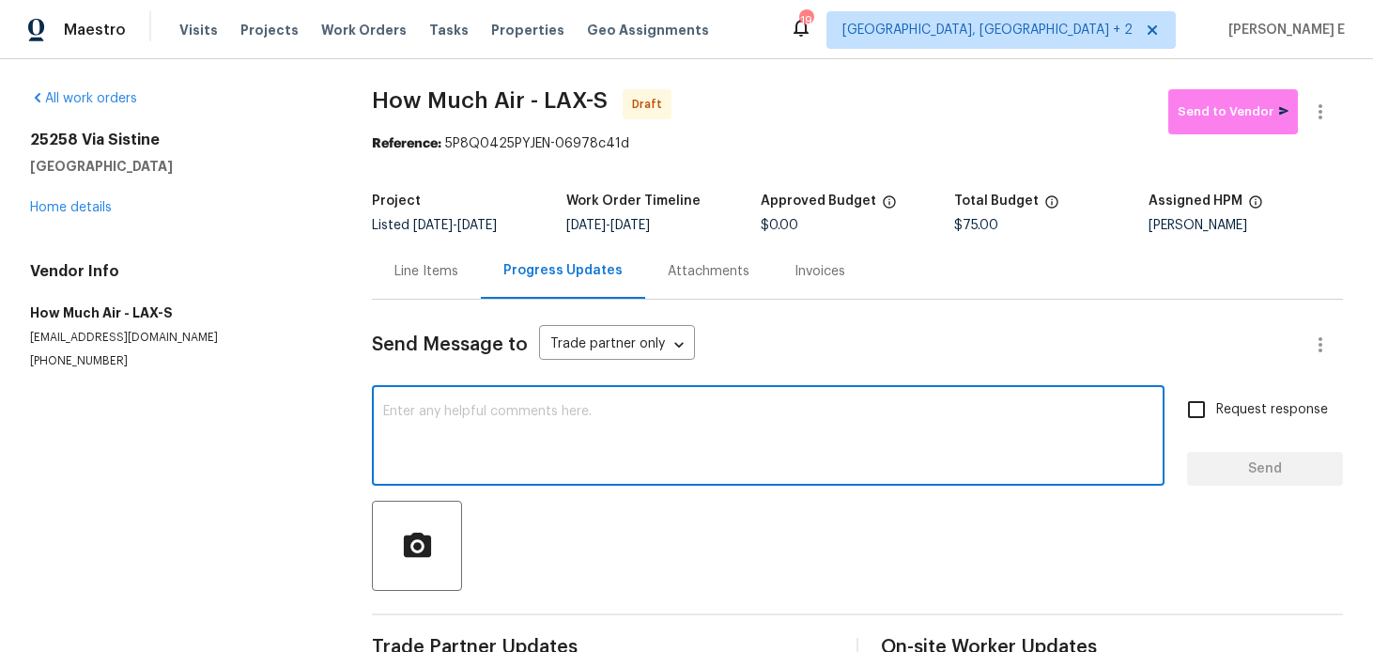
paste textarea "Hi this is [PERSON_NAME] with Opendoor. I’m confirming you received the WO for …"
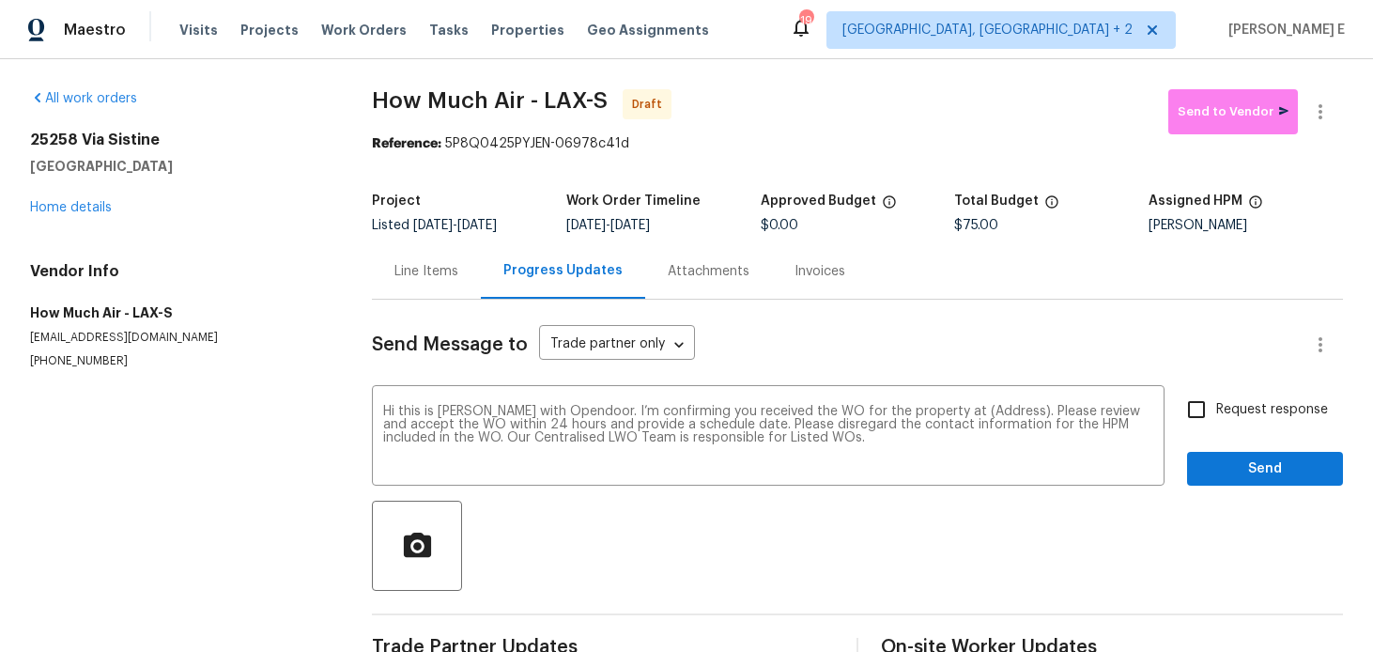
drag, startPoint x: 21, startPoint y: 133, endPoint x: 182, endPoint y: 163, distance: 164.3
click at [182, 163] on div "All work orders [STREET_ADDRESS][PERSON_NAME] Home details Vendor Info How Much…" at bounding box center [686, 378] width 1373 height 639
copy div "[STREET_ADDRESS][PERSON_NAME]"
click at [978, 408] on textarea "Hi this is [PERSON_NAME] with Opendoor. I’m confirming you received the WO for …" at bounding box center [768, 438] width 770 height 66
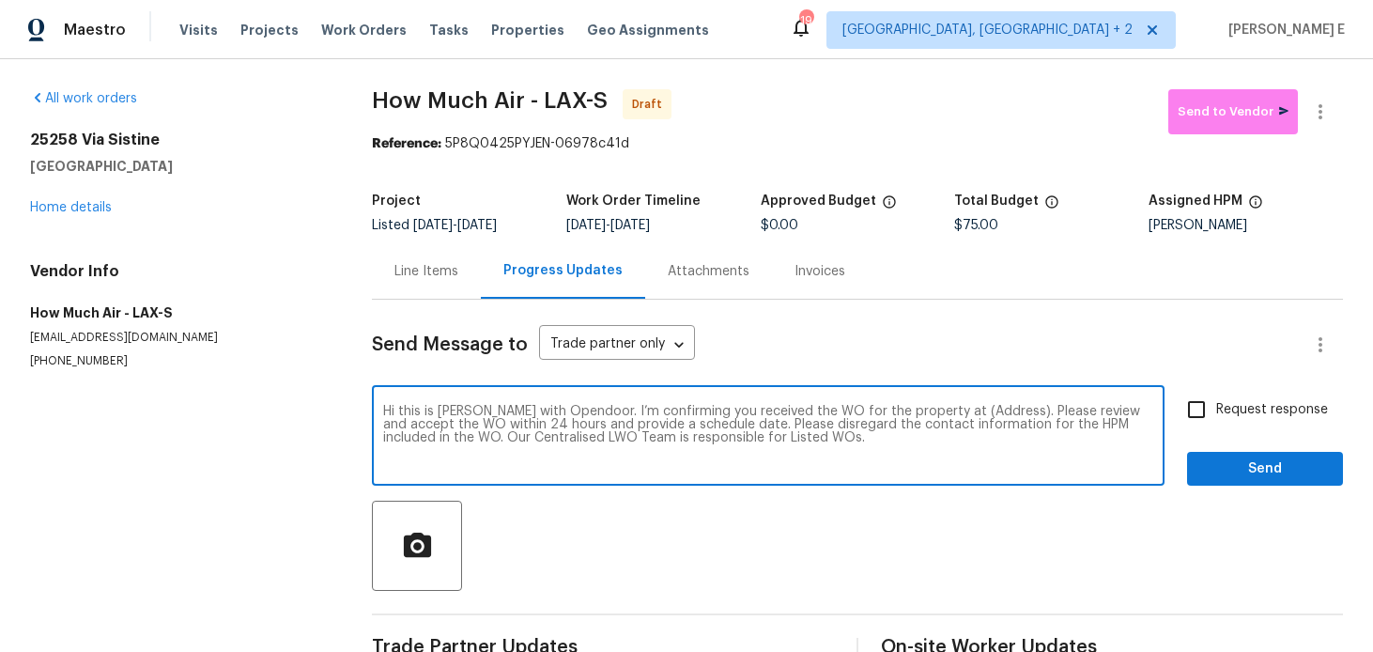
click at [978, 408] on textarea "Hi this is [PERSON_NAME] with Opendoor. I’m confirming you received the WO for …" at bounding box center [768, 438] width 770 height 66
paste textarea "[STREET_ADDRESS][PERSON_NAME]"
type textarea "Hi this is [PERSON_NAME] with Opendoor. I’m confirming you received the WO for …"
click at [1194, 419] on input "Request response" at bounding box center [1196, 409] width 39 height 39
checkbox input "true"
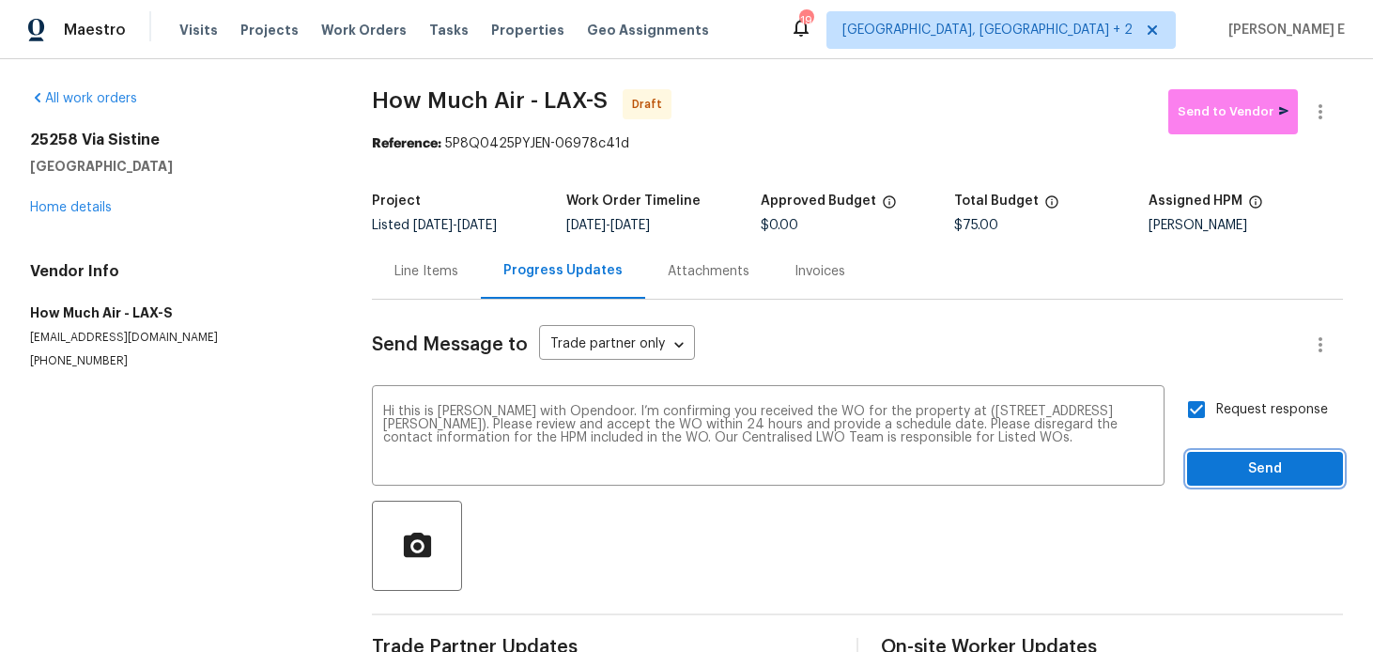
click at [1215, 460] on span "Send" at bounding box center [1265, 468] width 126 height 23
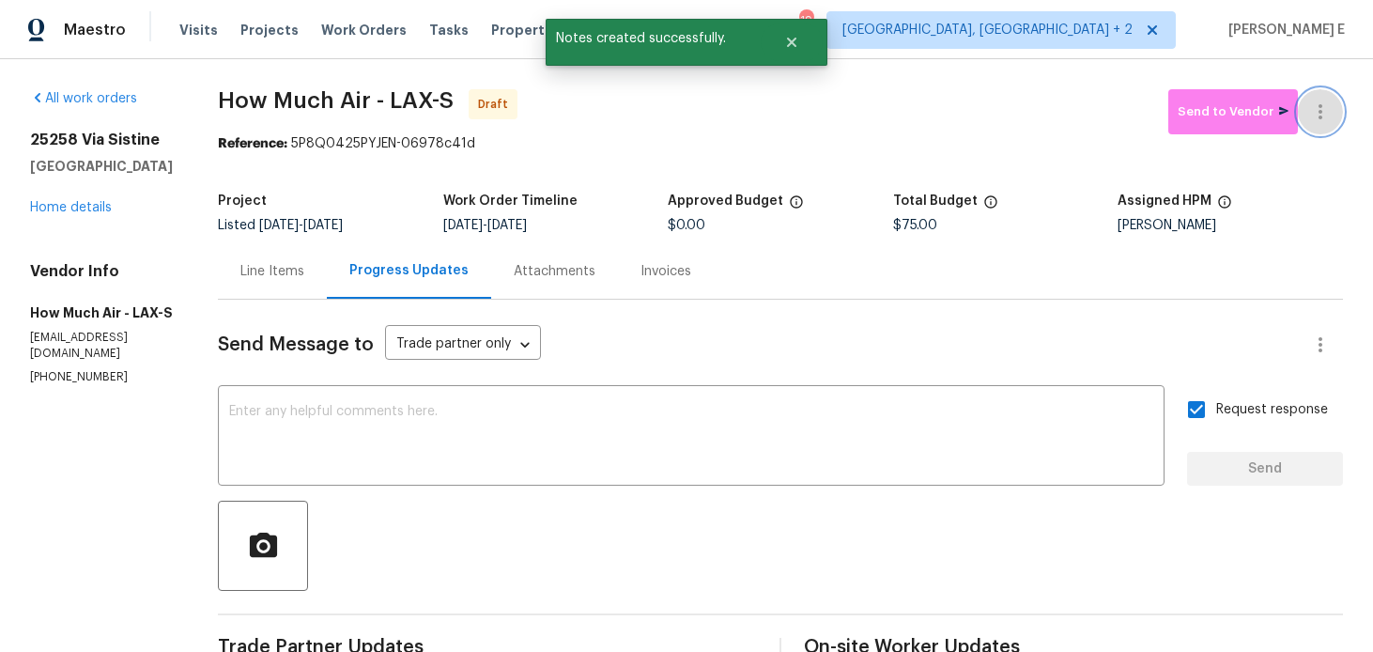
click at [1322, 118] on icon "button" at bounding box center [1320, 111] width 23 height 23
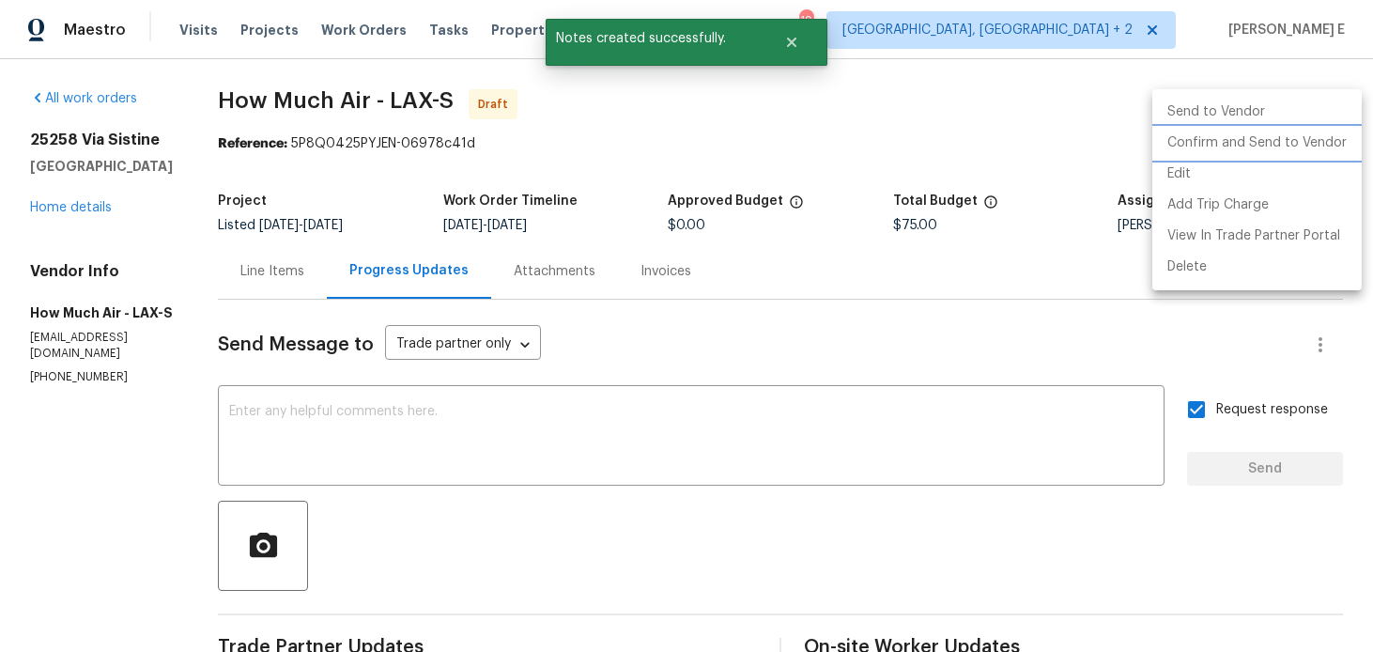
click at [1227, 145] on li "Confirm and Send to Vendor" at bounding box center [1256, 143] width 209 height 31
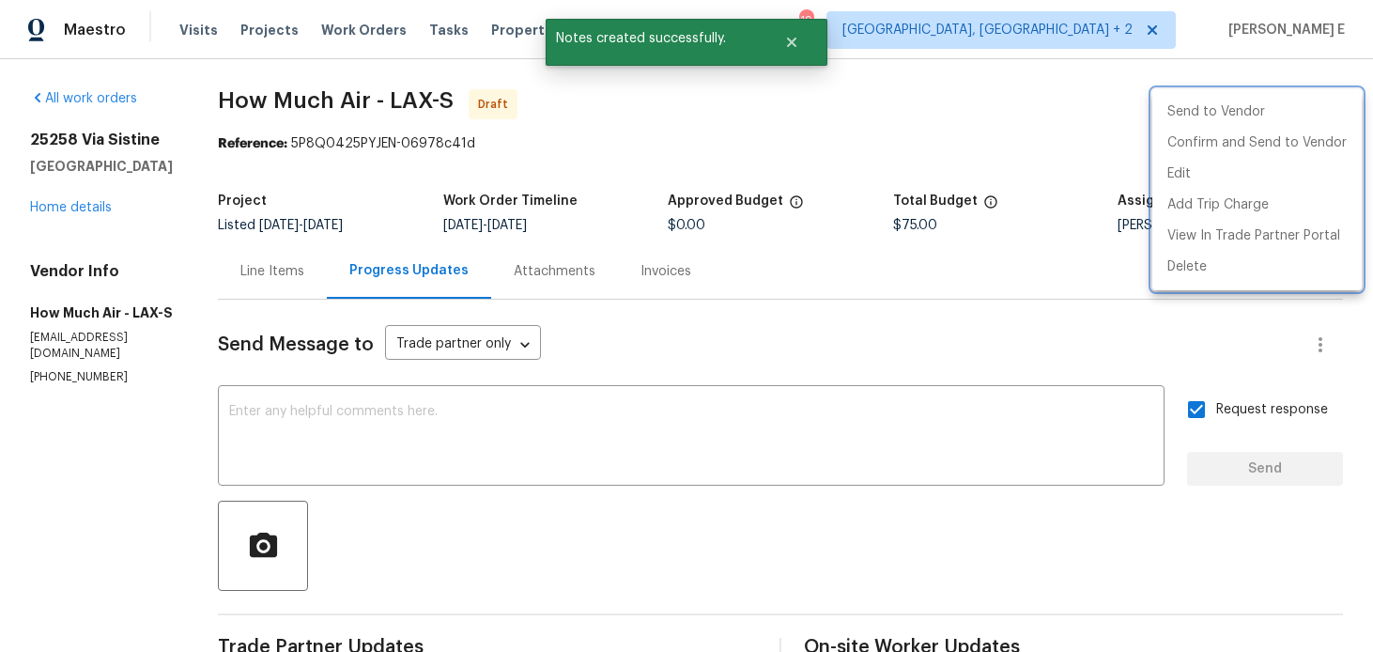
click at [814, 167] on div at bounding box center [686, 326] width 1373 height 652
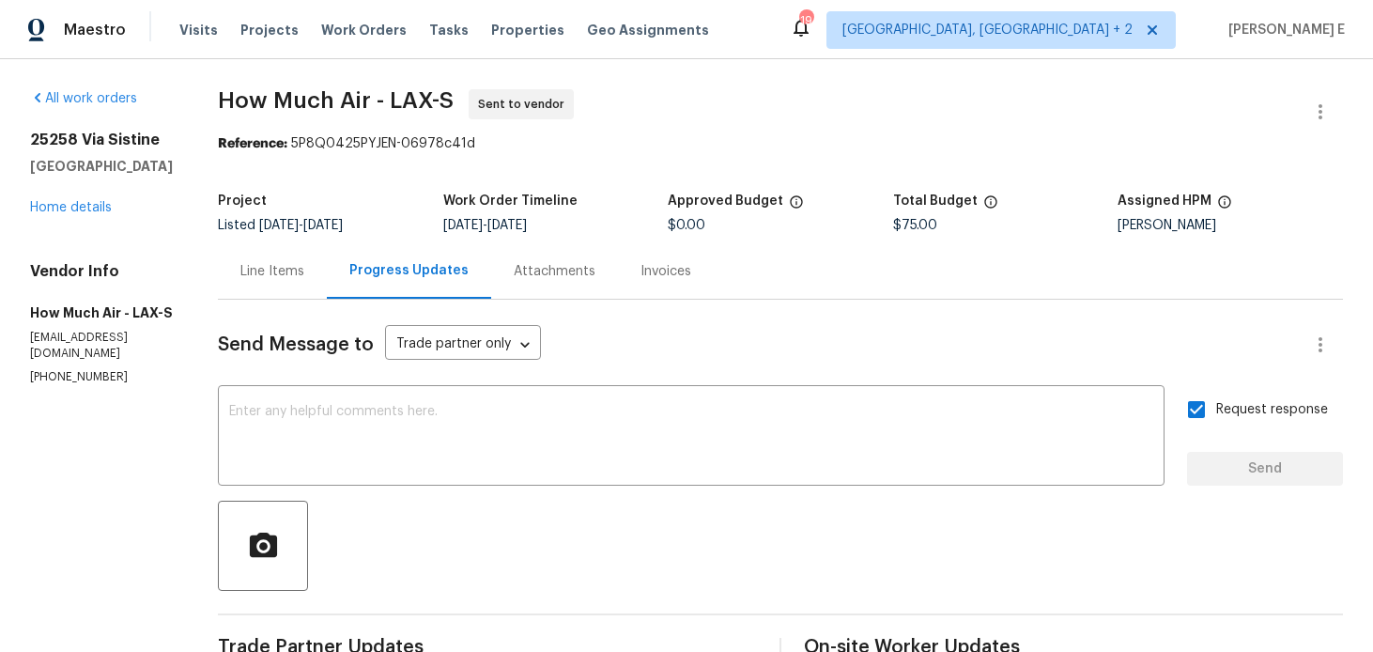
click at [254, 140] on b "Reference:" at bounding box center [252, 143] width 69 height 13
drag, startPoint x: 221, startPoint y: 100, endPoint x: 370, endPoint y: 92, distance: 149.5
click at [370, 92] on span "How Much Air - LAX-S" at bounding box center [336, 100] width 236 height 23
copy span "How Much Air"
